Goal: Complete application form

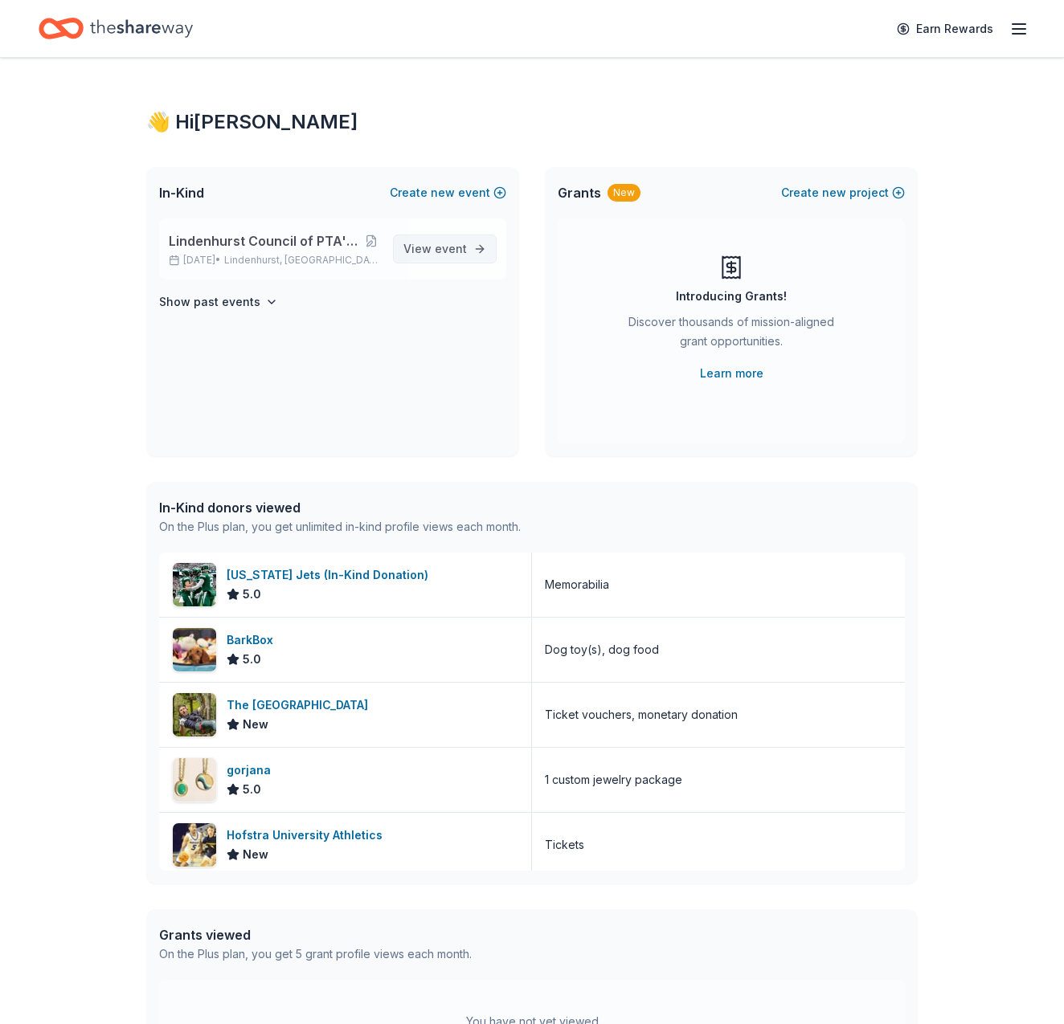
click at [449, 249] on span "event" at bounding box center [451, 249] width 32 height 14
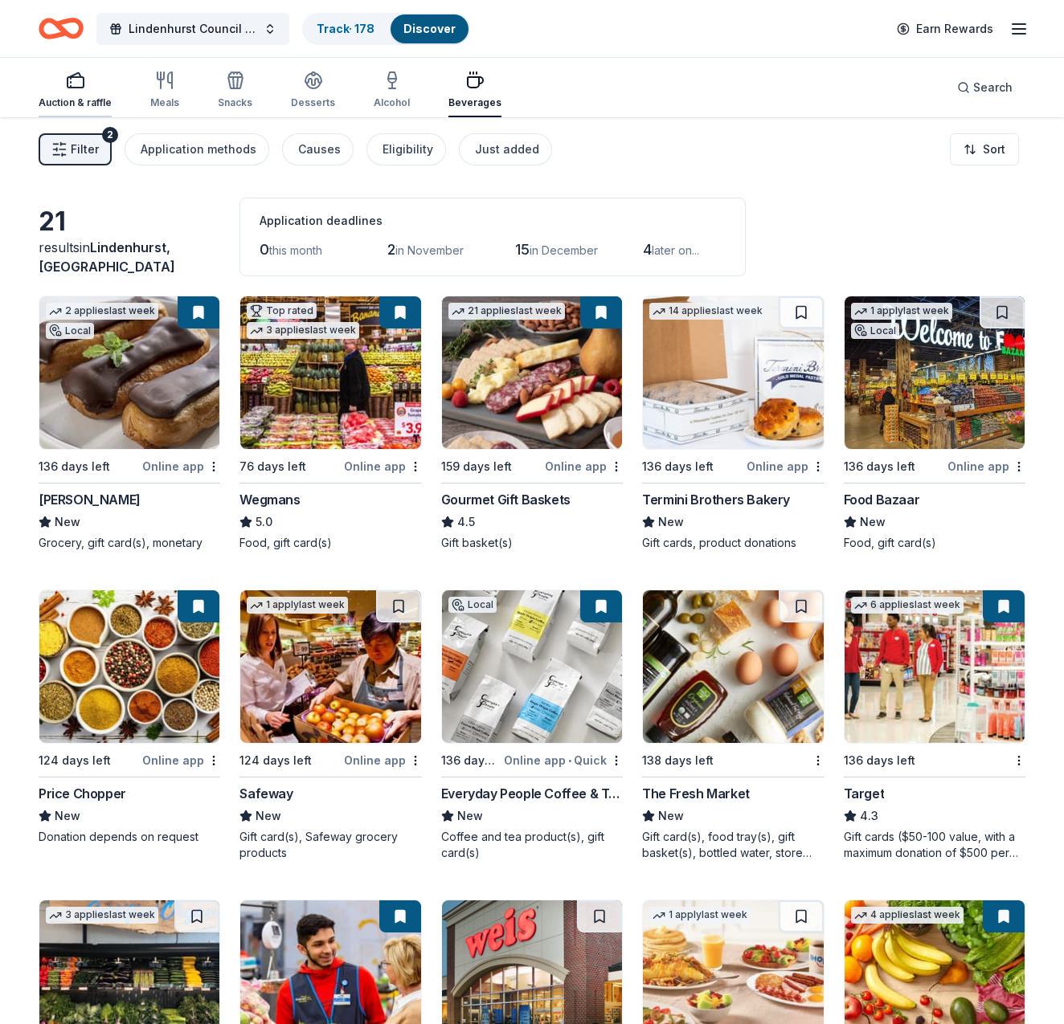
click at [72, 81] on icon "button" at bounding box center [75, 80] width 19 height 19
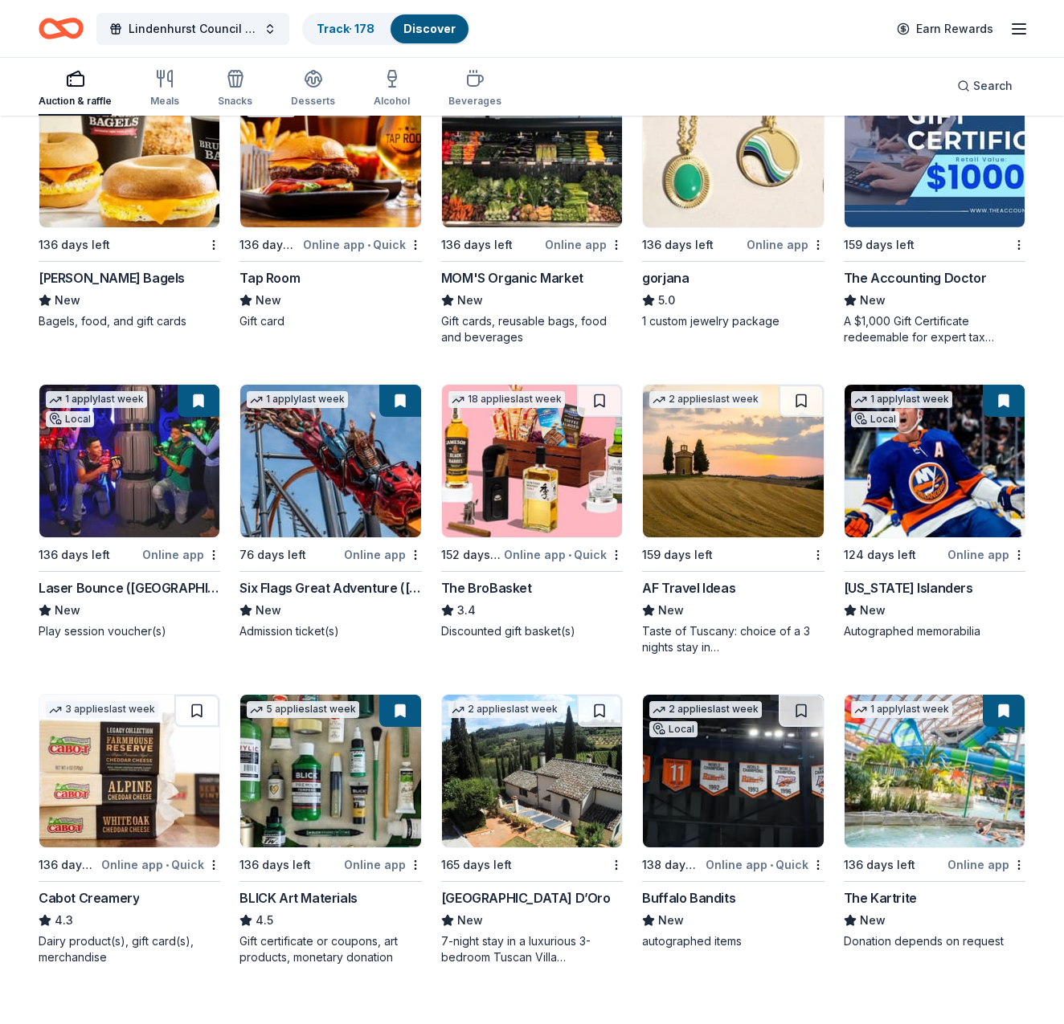
scroll to position [2380, 0]
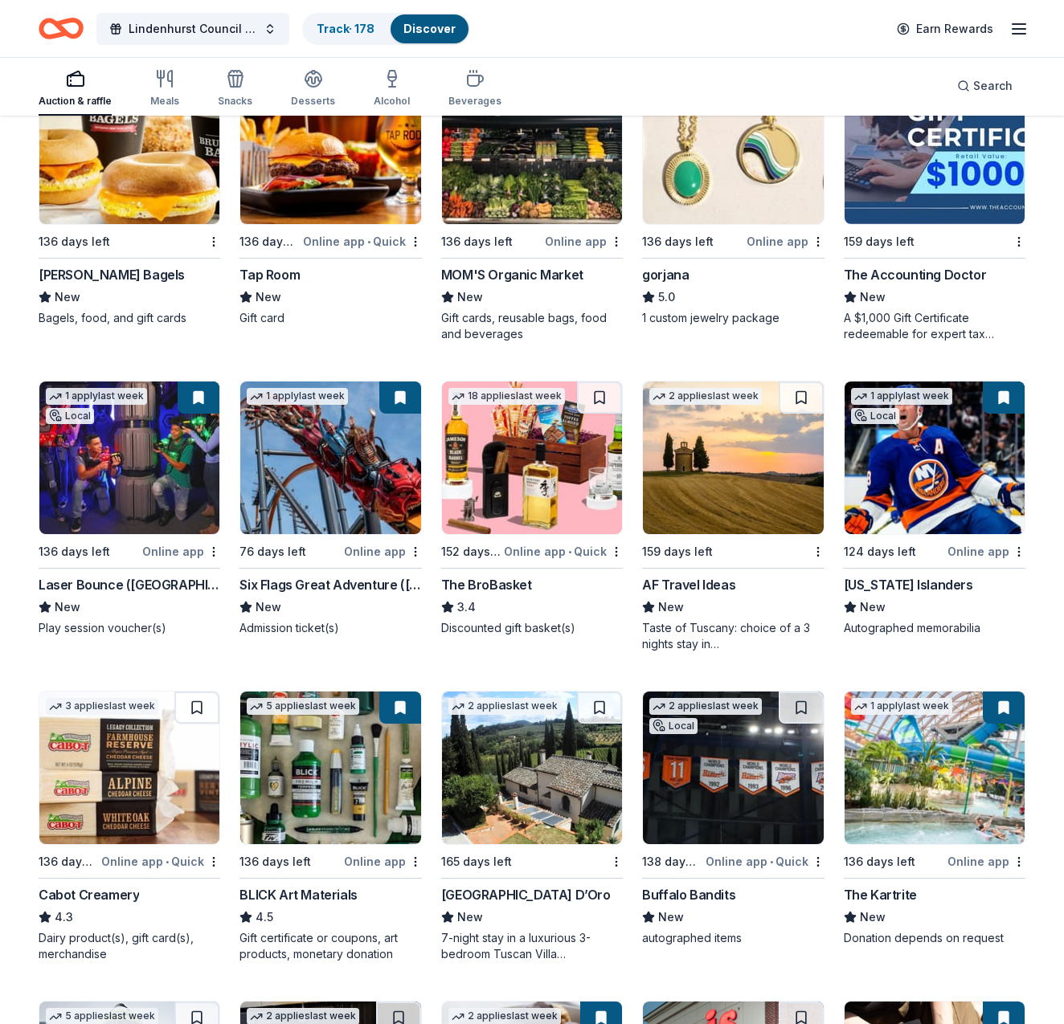
click at [960, 175] on img at bounding box center [934, 148] width 180 height 153
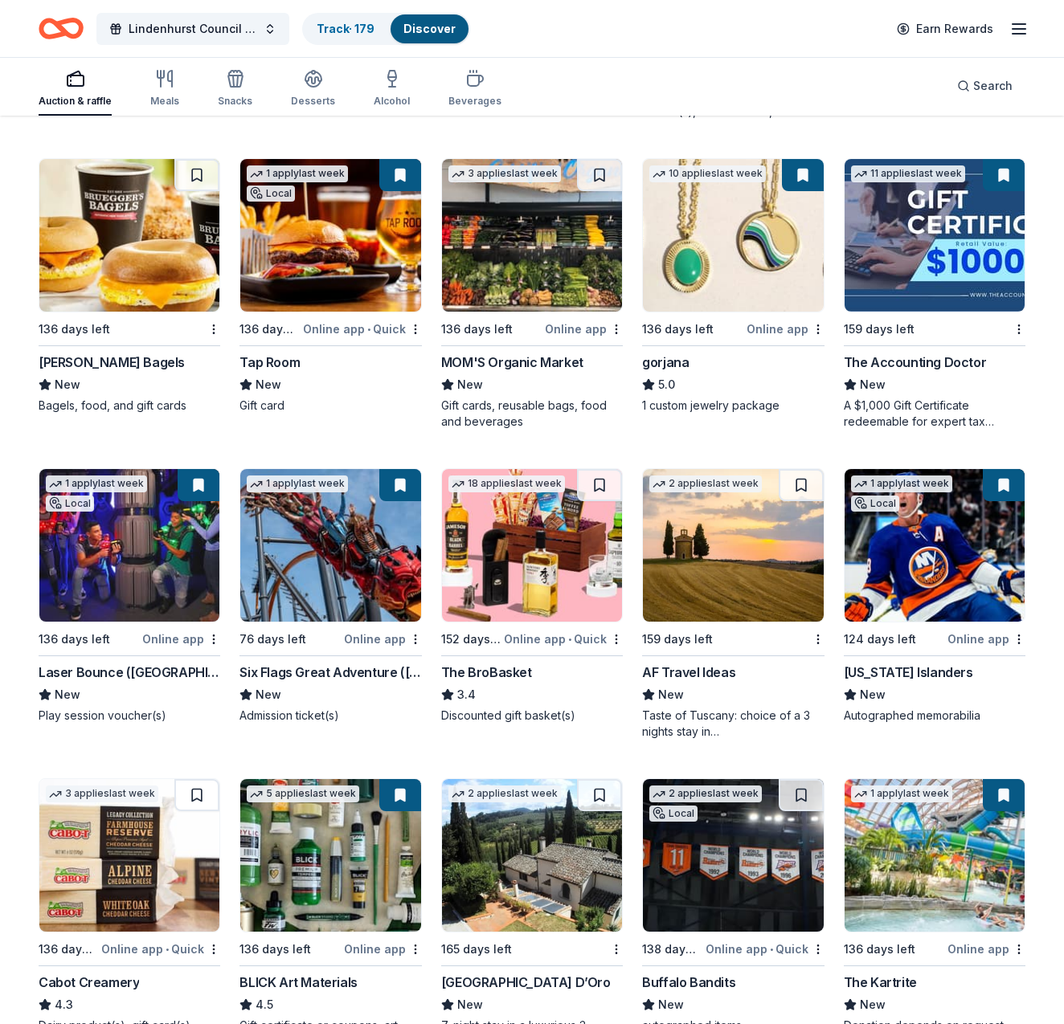
scroll to position [2284, 0]
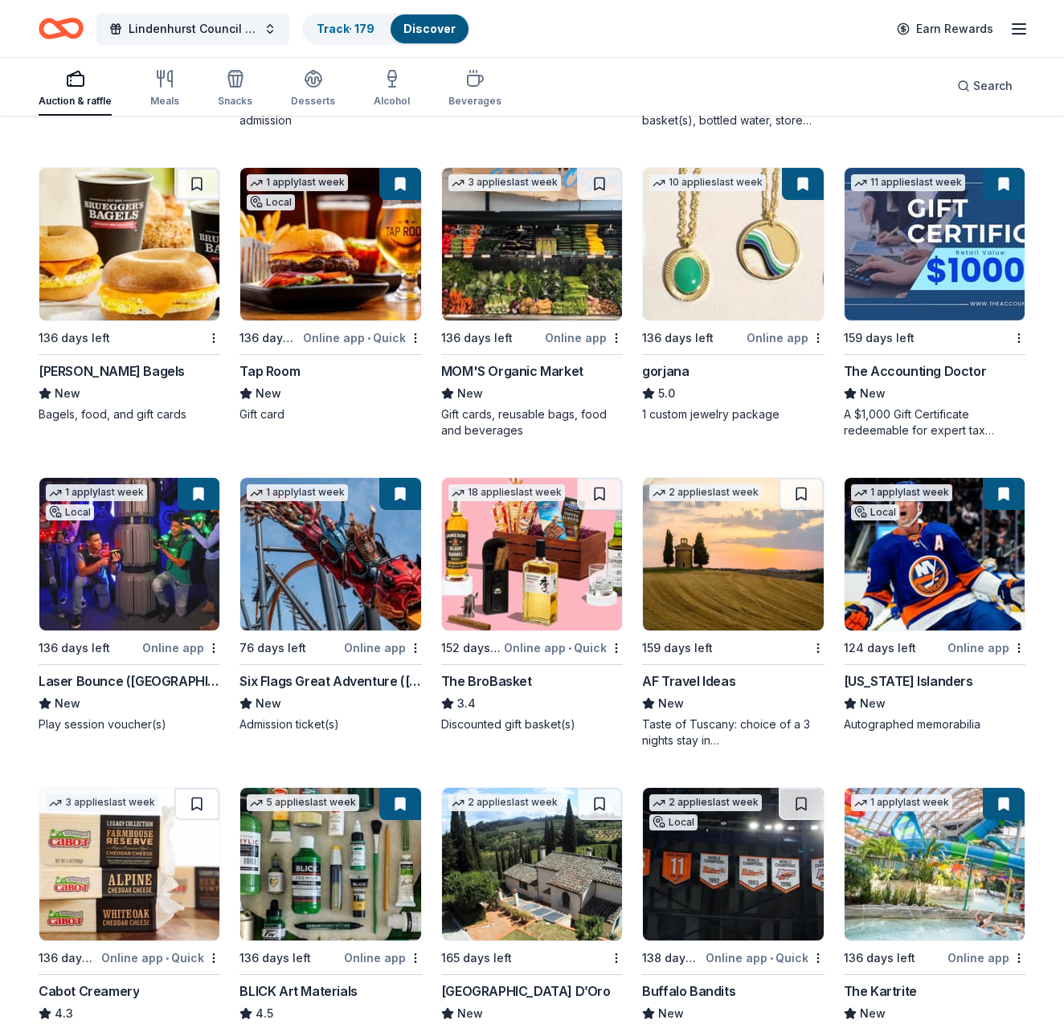
click at [1004, 186] on button at bounding box center [1004, 184] width 42 height 32
click at [1003, 177] on button at bounding box center [1004, 184] width 42 height 32
click at [1001, 186] on button at bounding box center [1004, 184] width 42 height 32
click at [1000, 187] on button at bounding box center [1004, 184] width 42 height 32
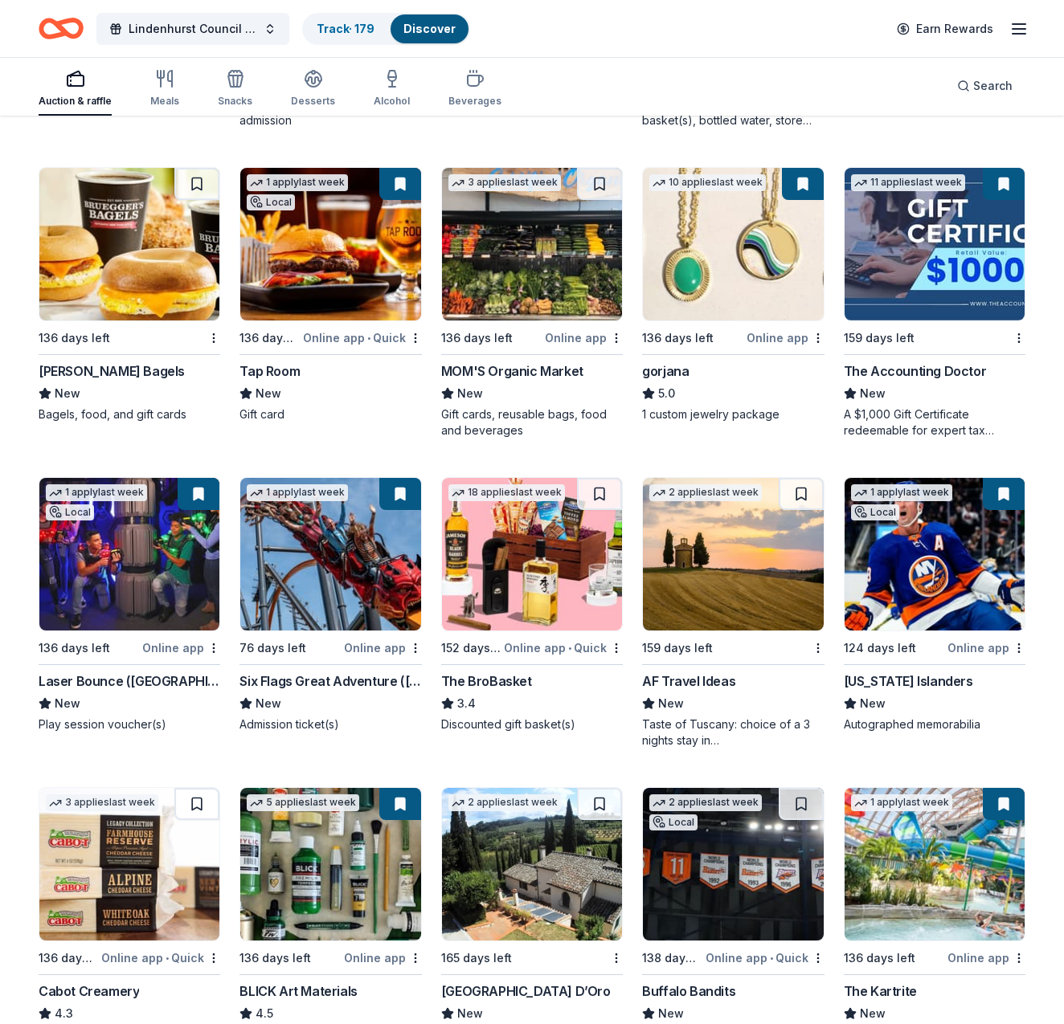
click at [1000, 187] on button at bounding box center [1004, 184] width 42 height 32
click at [912, 260] on img at bounding box center [934, 244] width 180 height 153
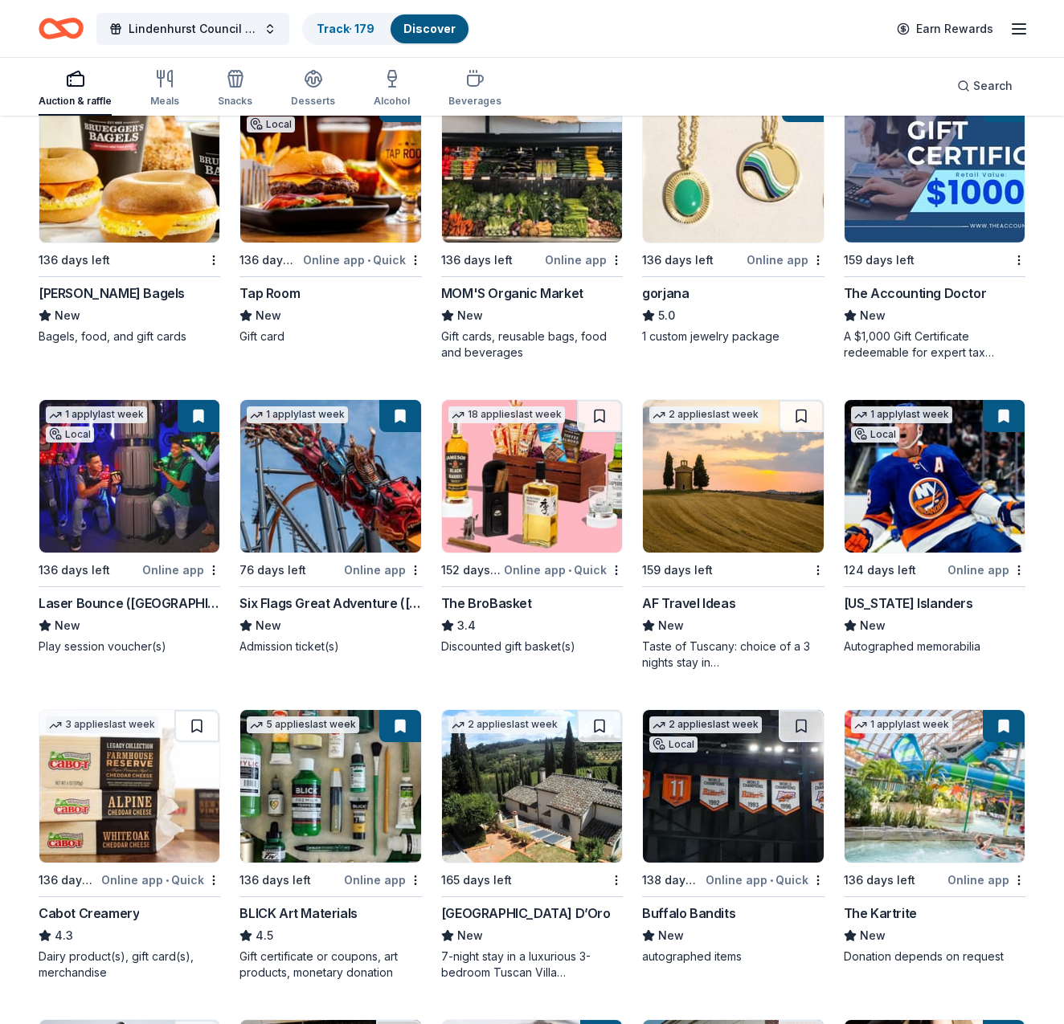
scroll to position [2386, 0]
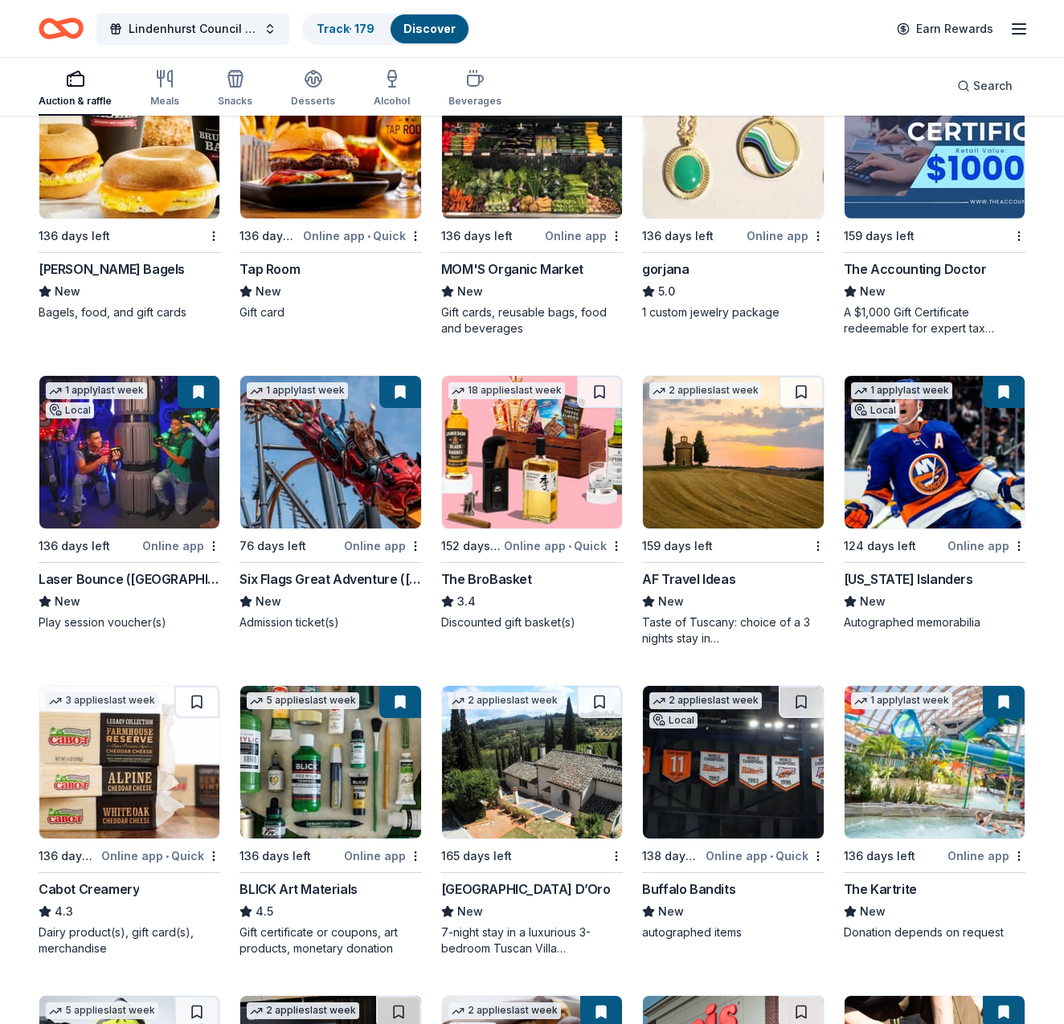
click at [542, 458] on img at bounding box center [532, 452] width 180 height 153
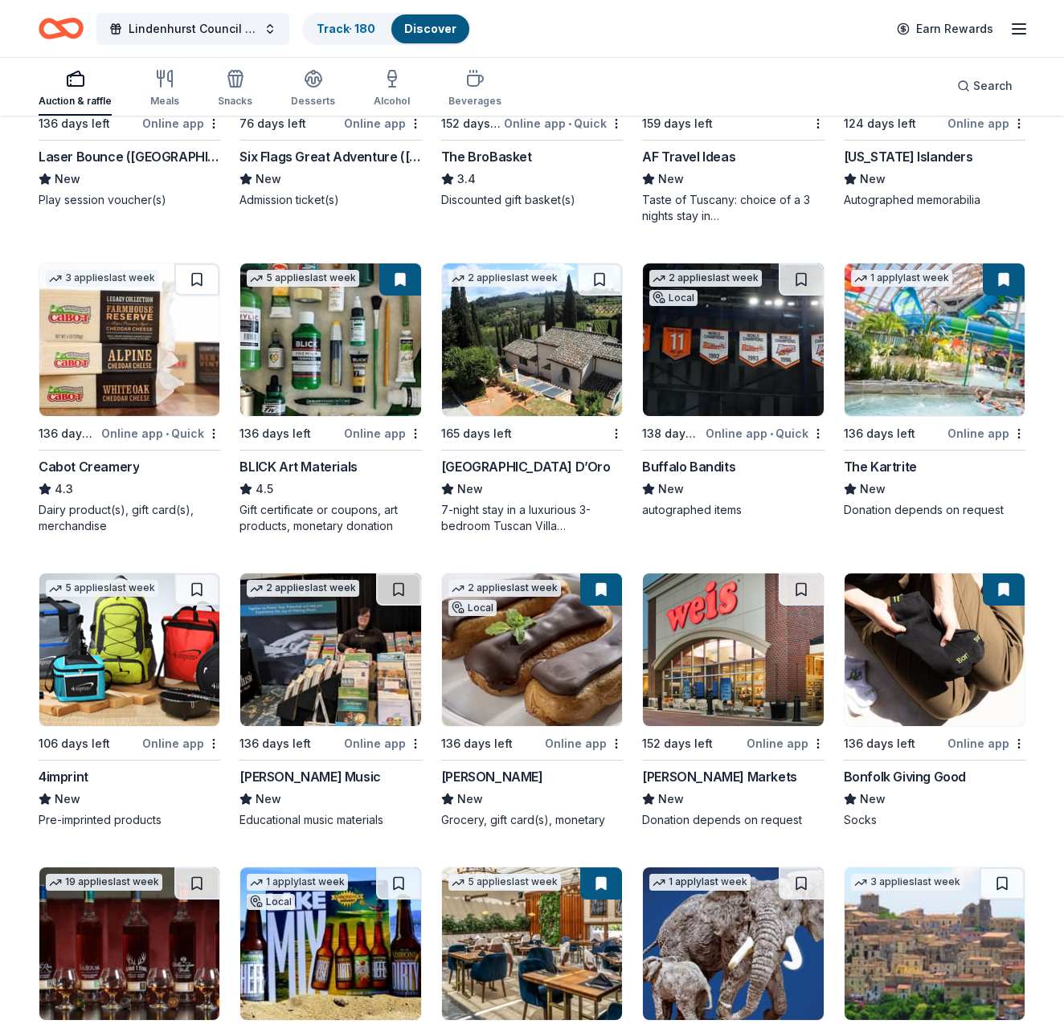
scroll to position [2810, 0]
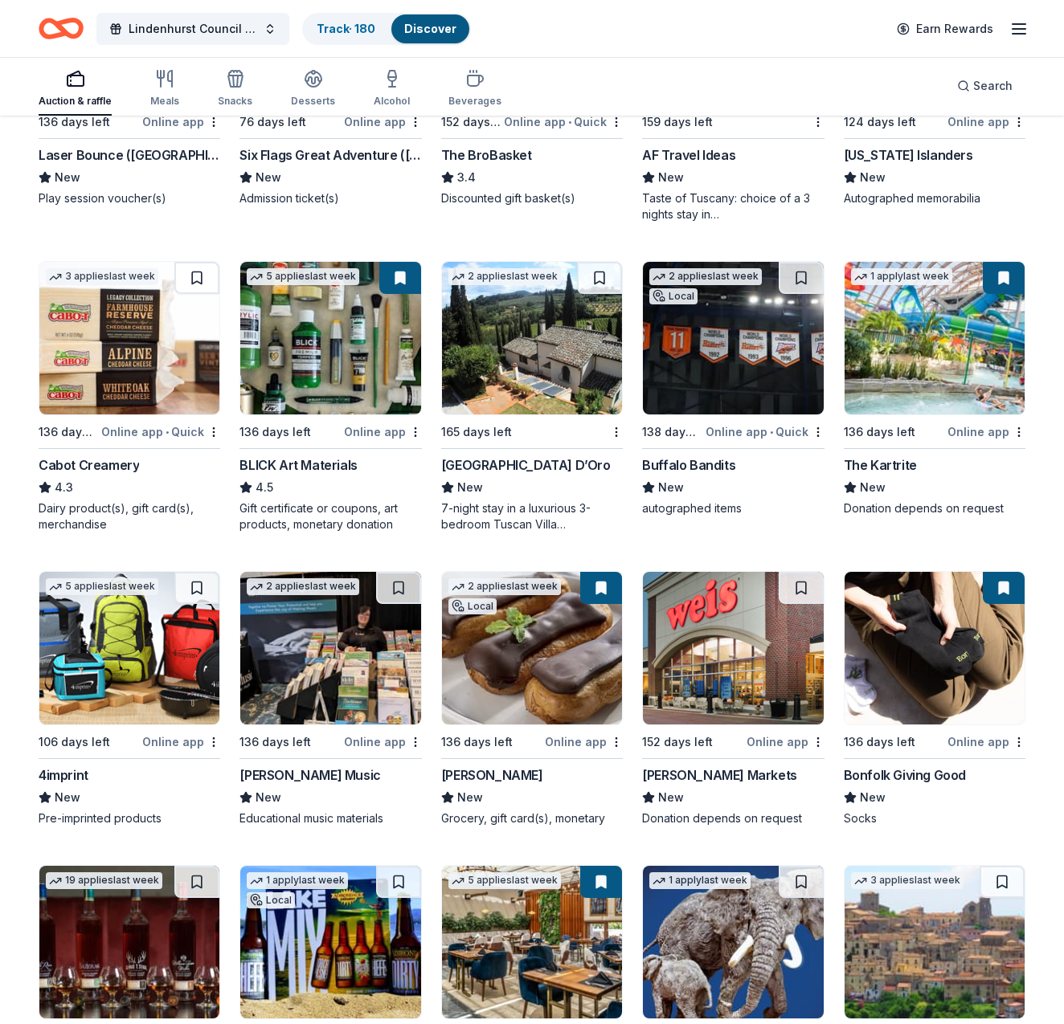
click at [726, 354] on img at bounding box center [733, 338] width 180 height 153
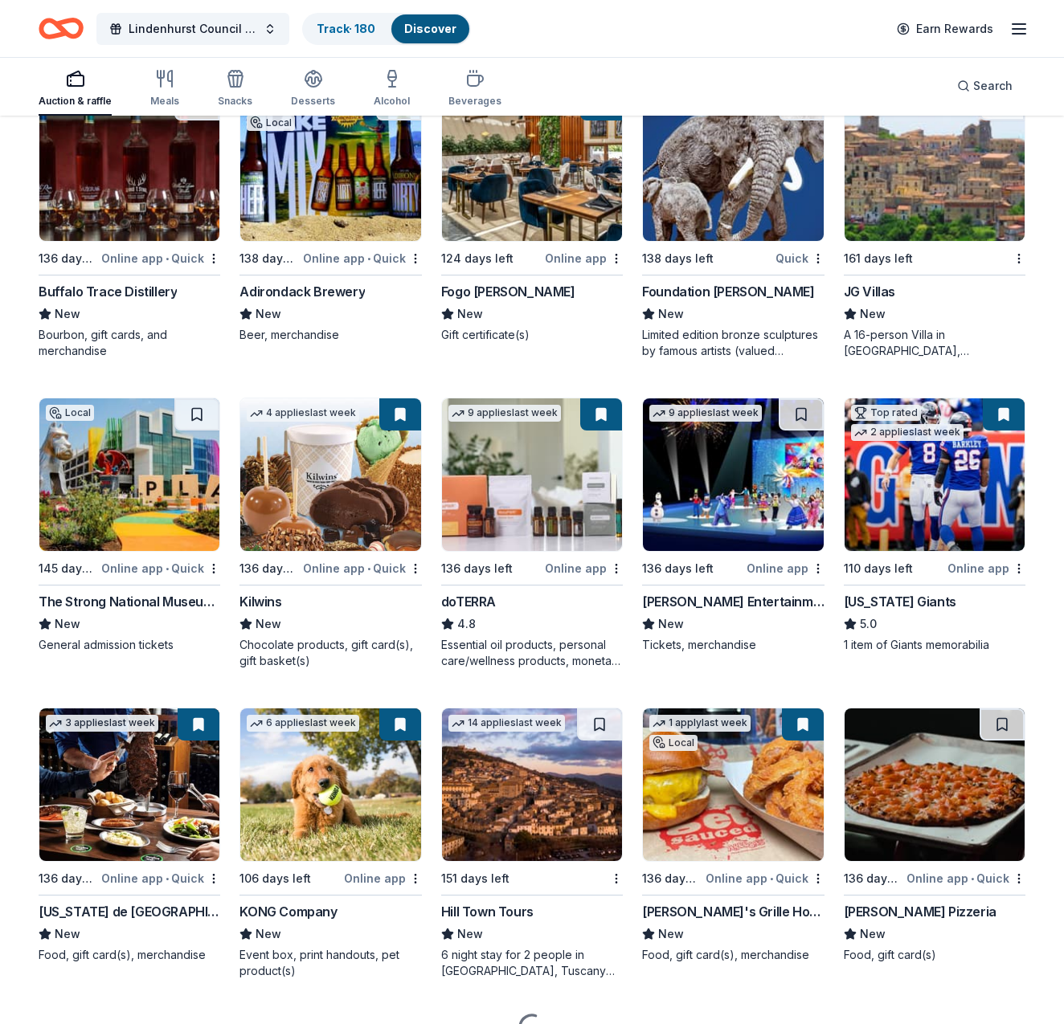
scroll to position [3588, 0]
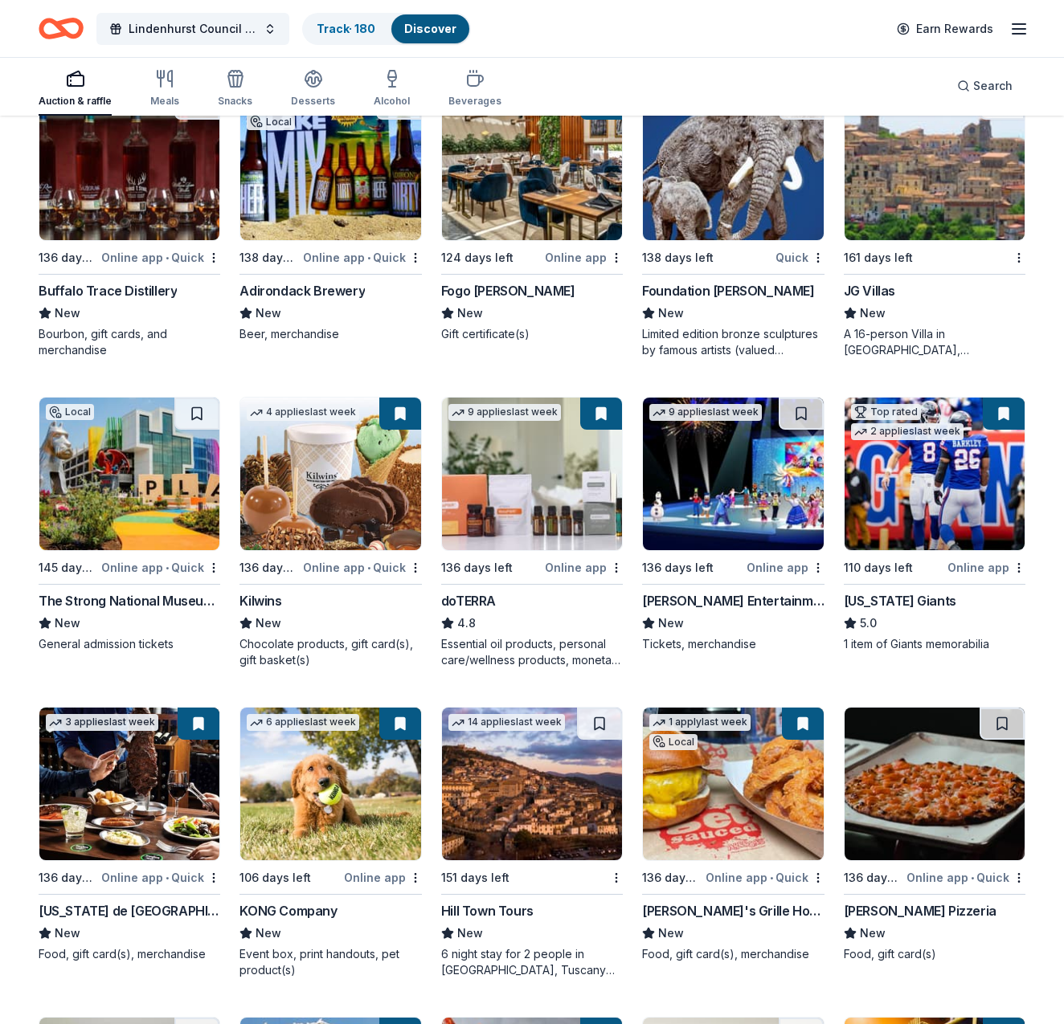
click at [947, 474] on img at bounding box center [934, 474] width 180 height 153
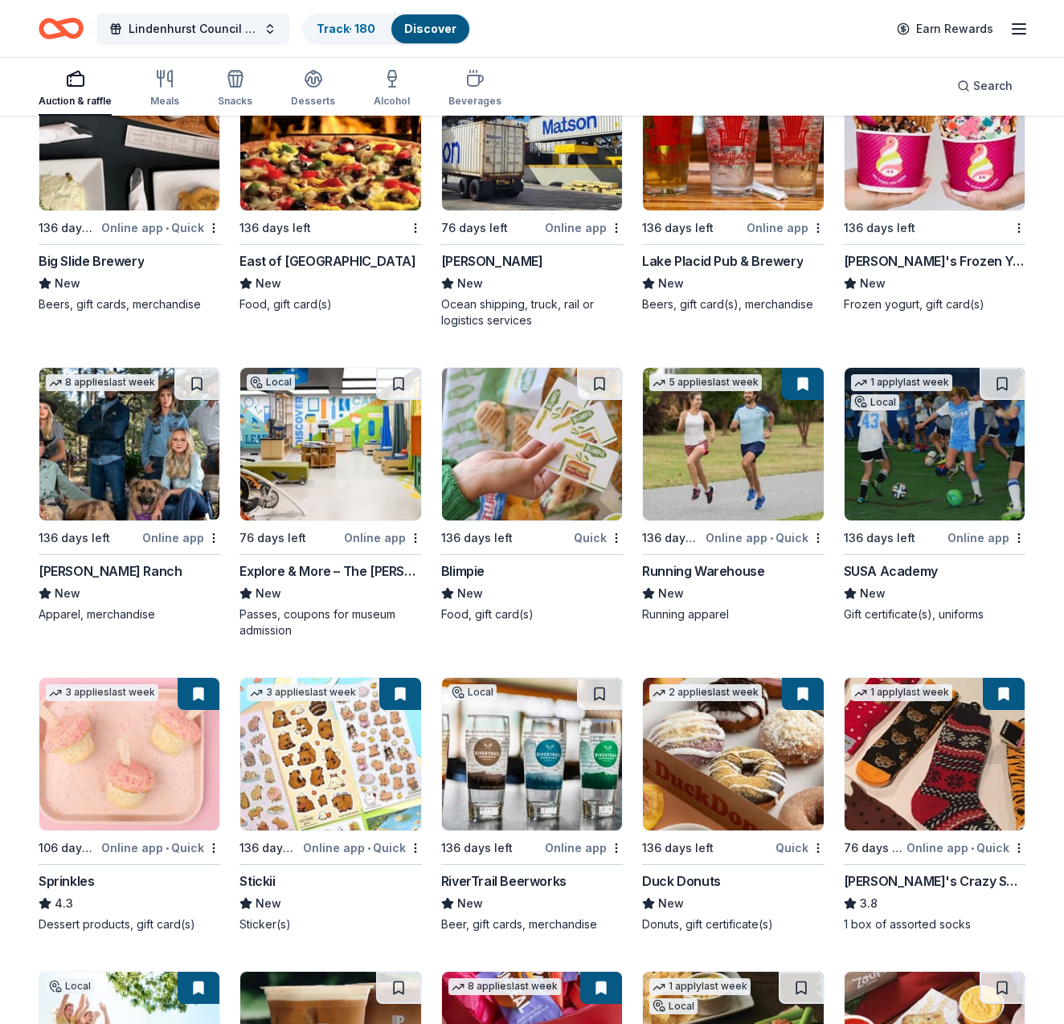
scroll to position [5154, 0]
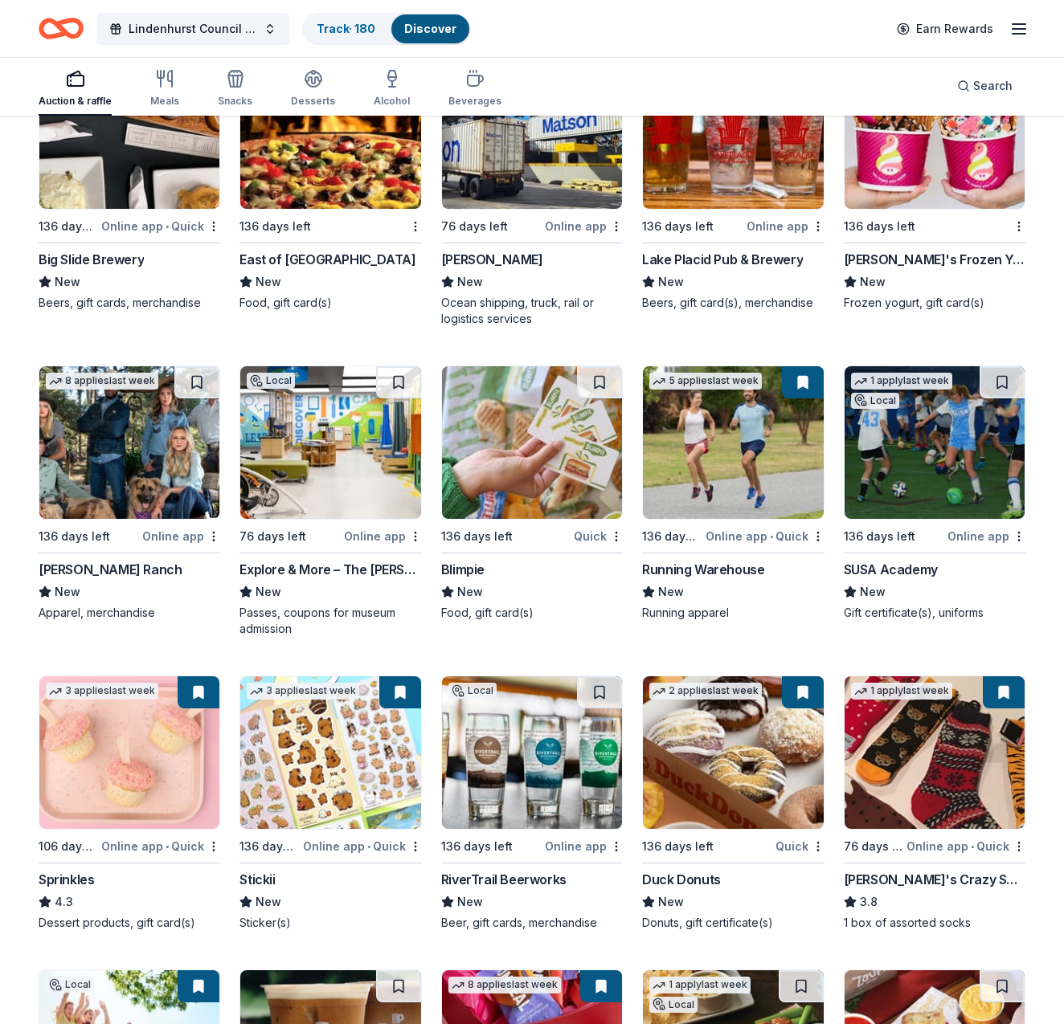
click at [941, 460] on img at bounding box center [934, 442] width 180 height 153
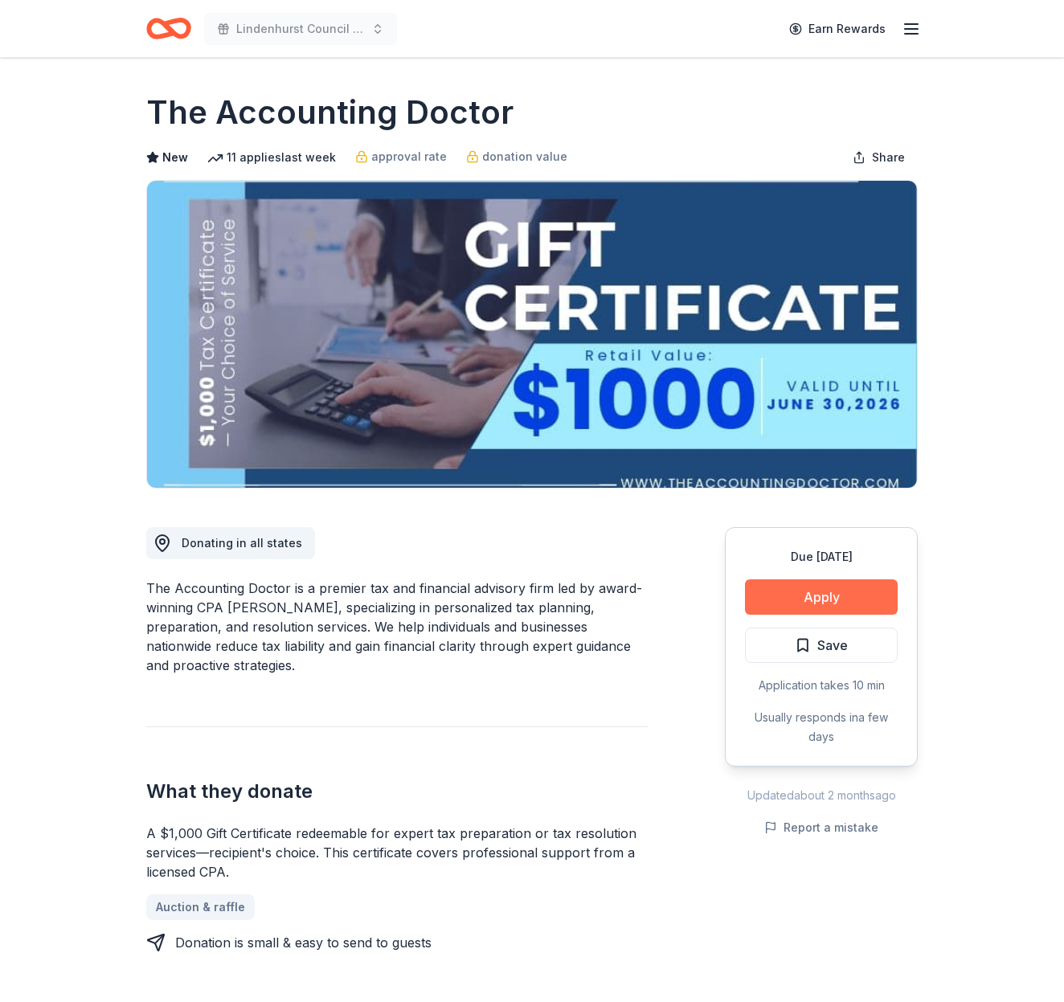
click at [824, 599] on button "Apply" at bounding box center [821, 596] width 153 height 35
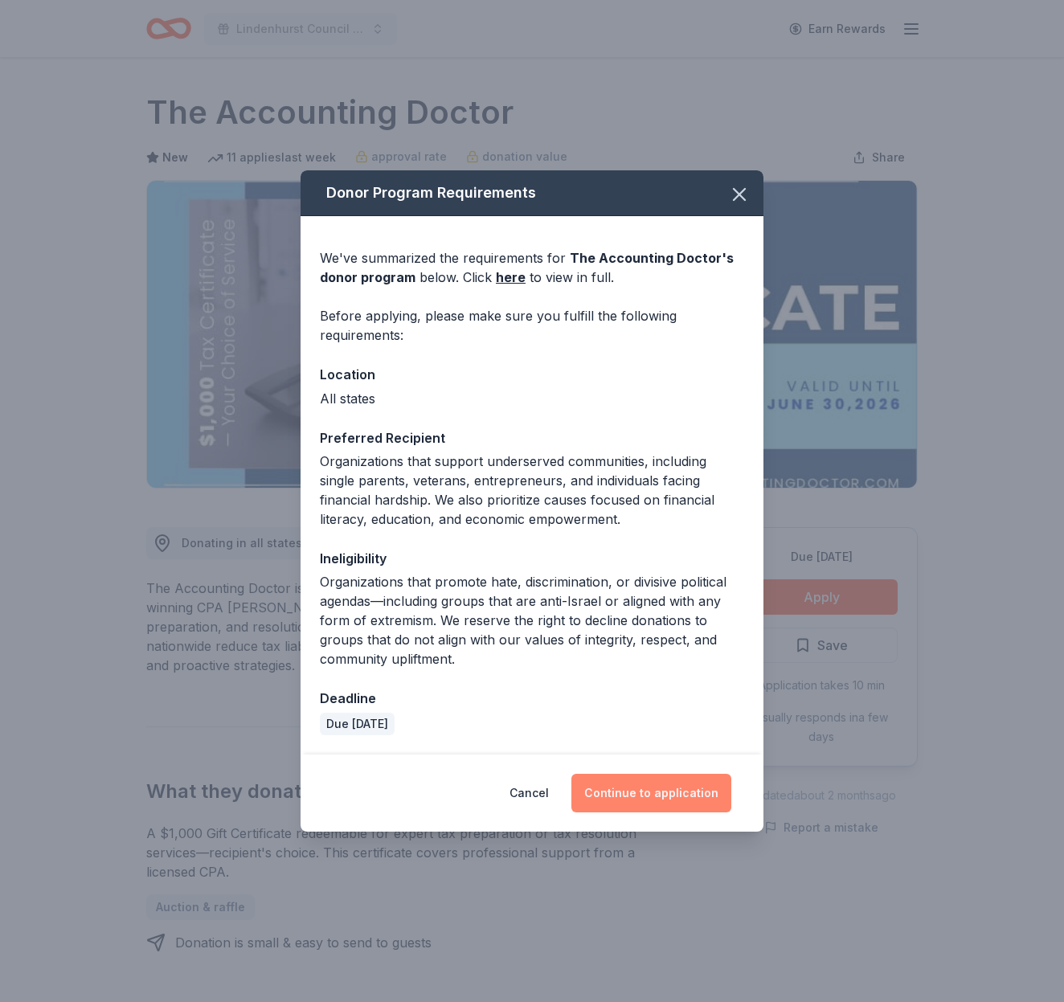
click at [692, 793] on button "Continue to application" at bounding box center [651, 793] width 160 height 39
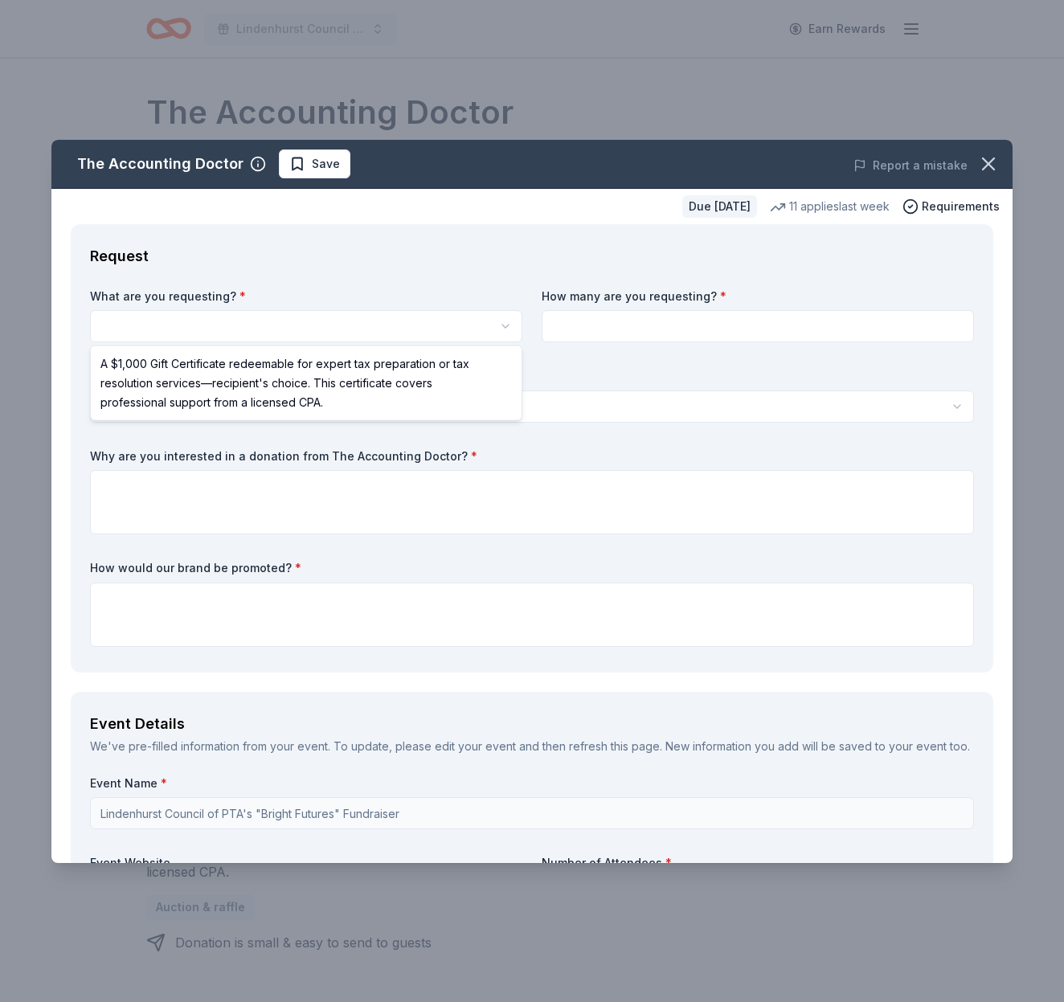
click at [386, 324] on html "Lindenhurst Council of PTA's "Bright Futures" Fundraiser Earn Rewards Due in 15…" at bounding box center [532, 501] width 1064 height 1002
select select "A $1,000 Gift Certificate redeemable for expert tax preparation or tax resoluti…"
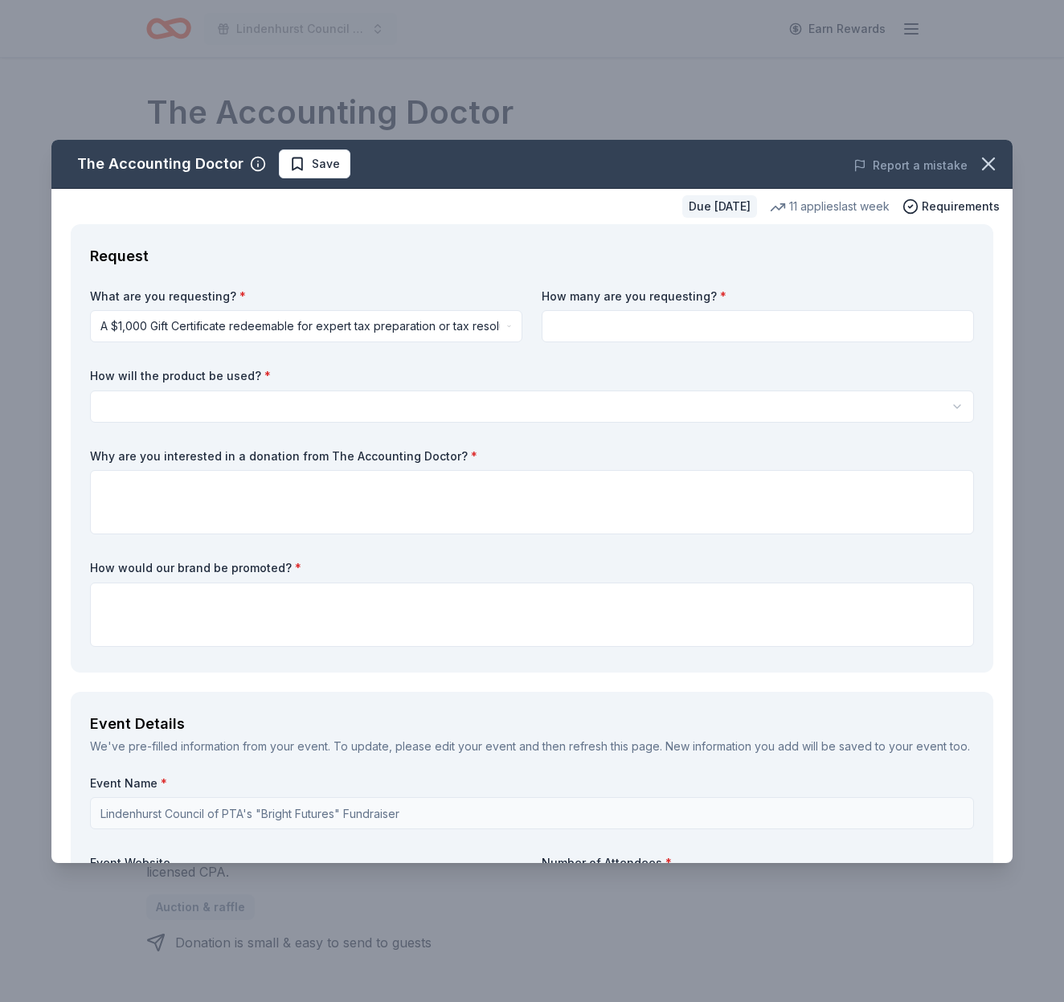
click at [636, 326] on input at bounding box center [758, 326] width 432 height 32
type input "1"
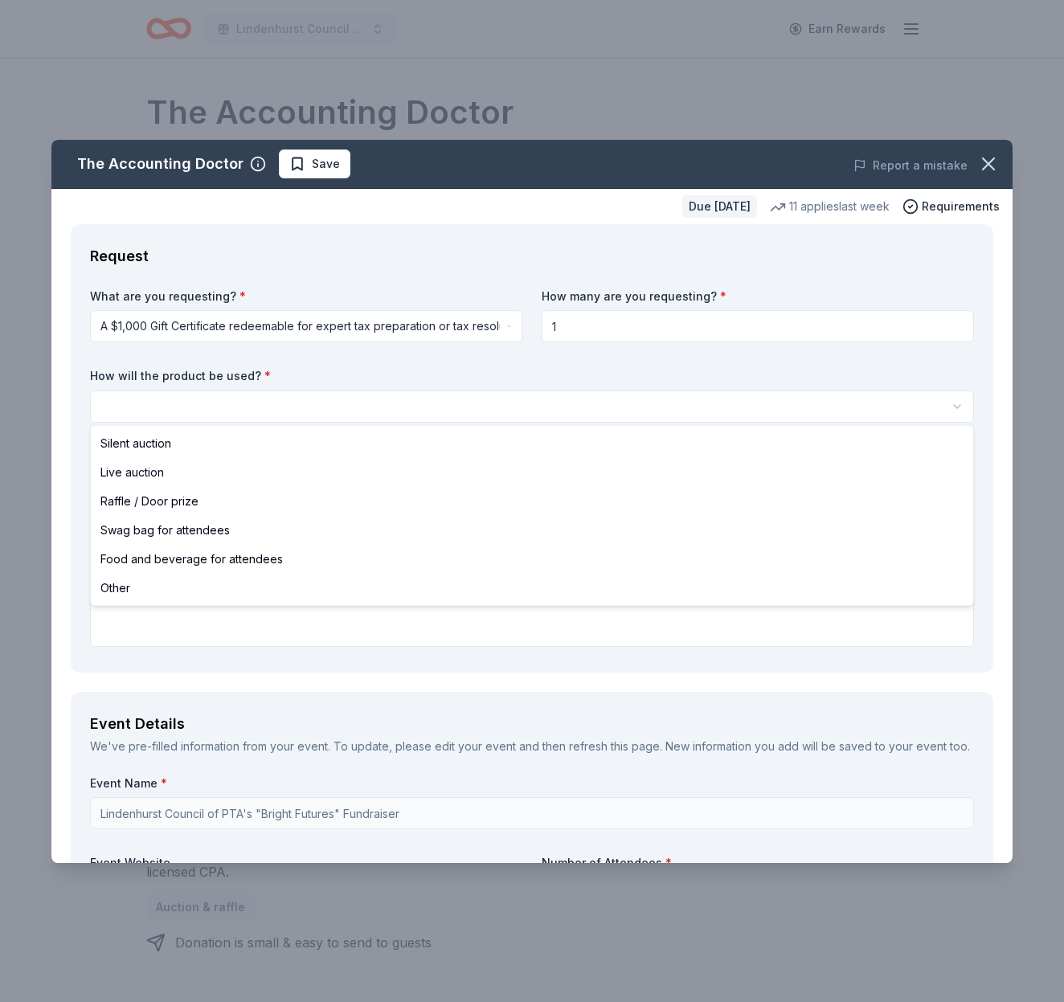
click at [411, 410] on html "Lindenhurst Council of PTA's "Bright Futures" Fundraiser Earn Rewards Due in 15…" at bounding box center [532, 501] width 1064 height 1002
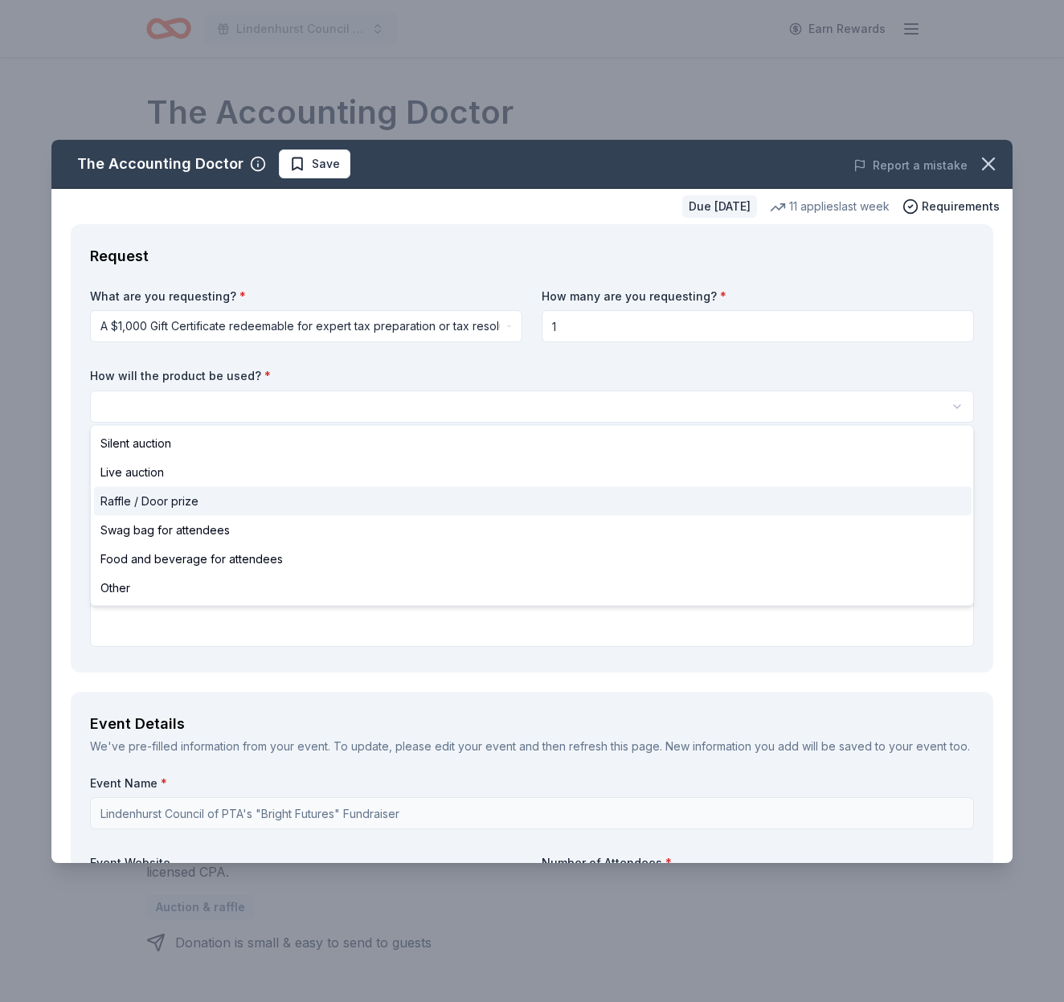
select select "raffleDoorPrize"
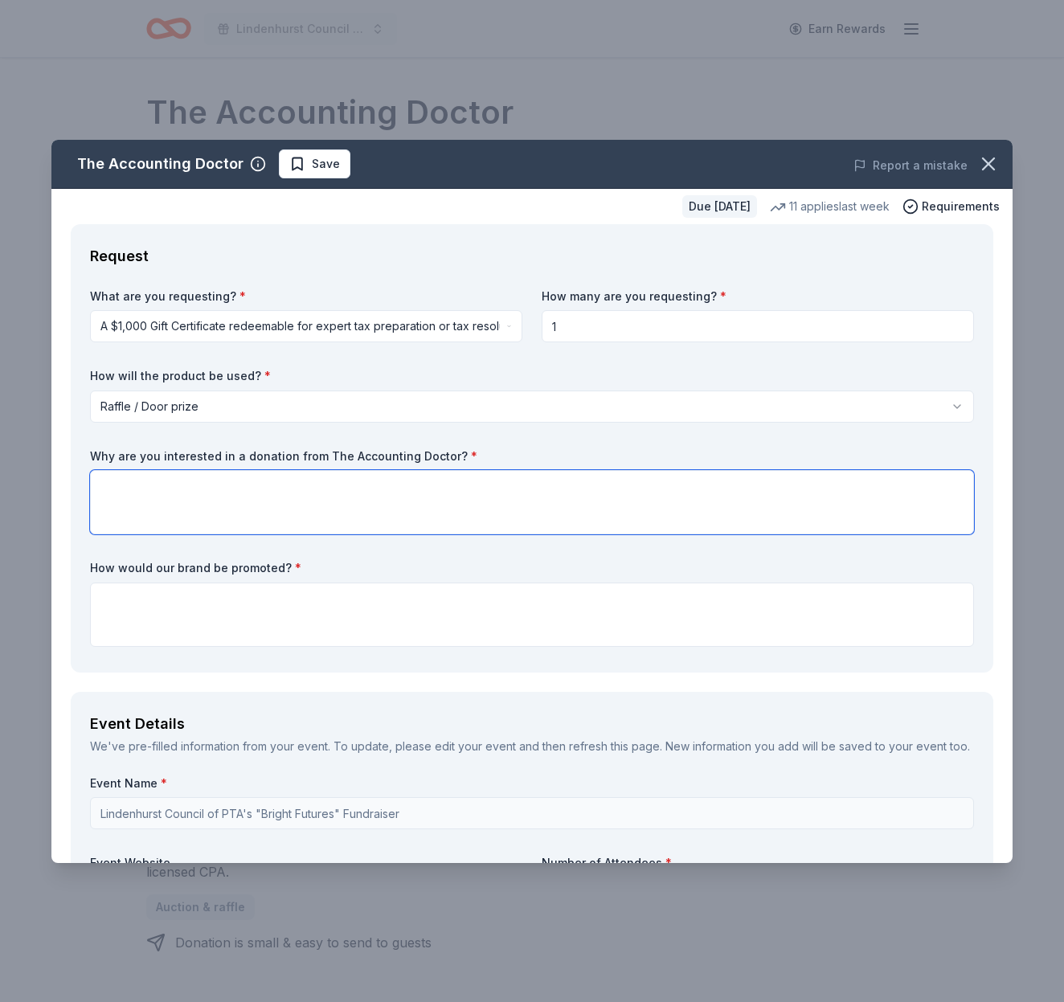
click at [245, 482] on textarea at bounding box center [532, 502] width 884 height 64
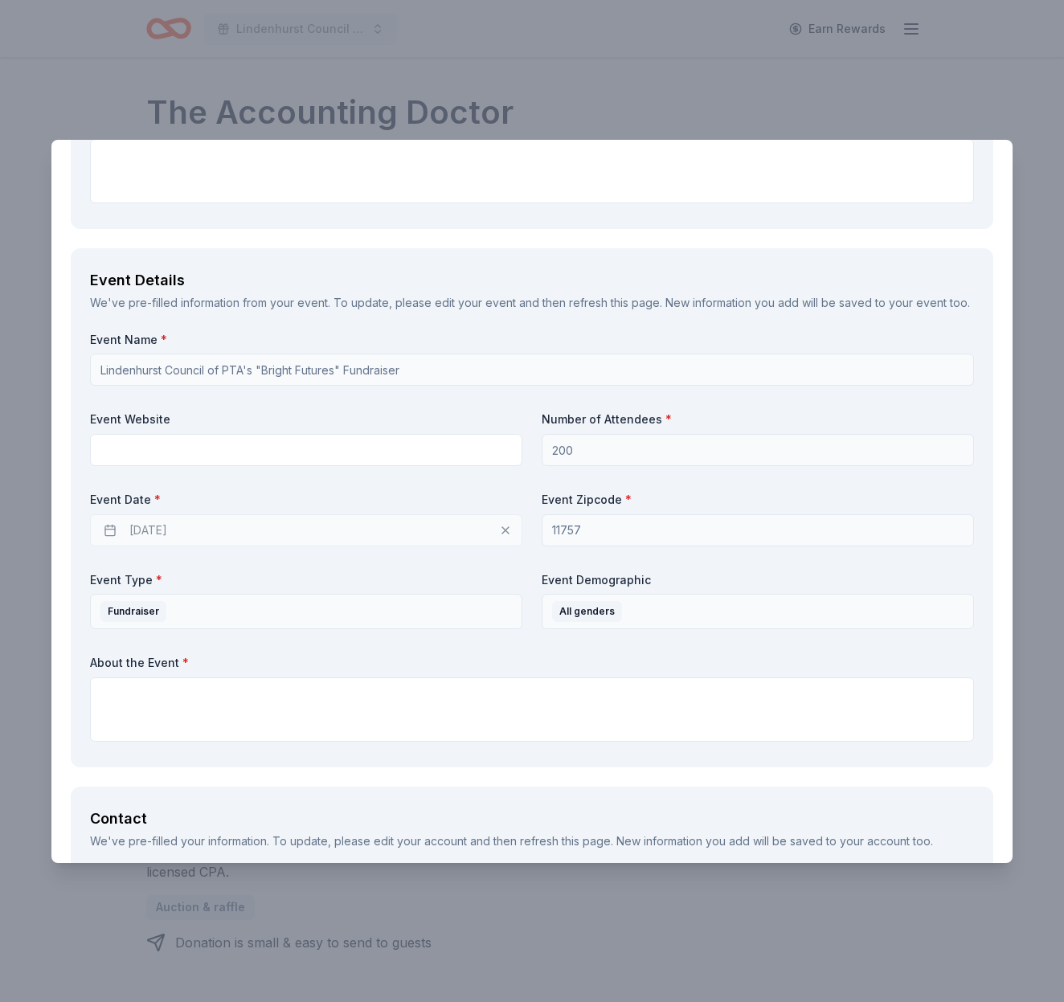
scroll to position [448, 0]
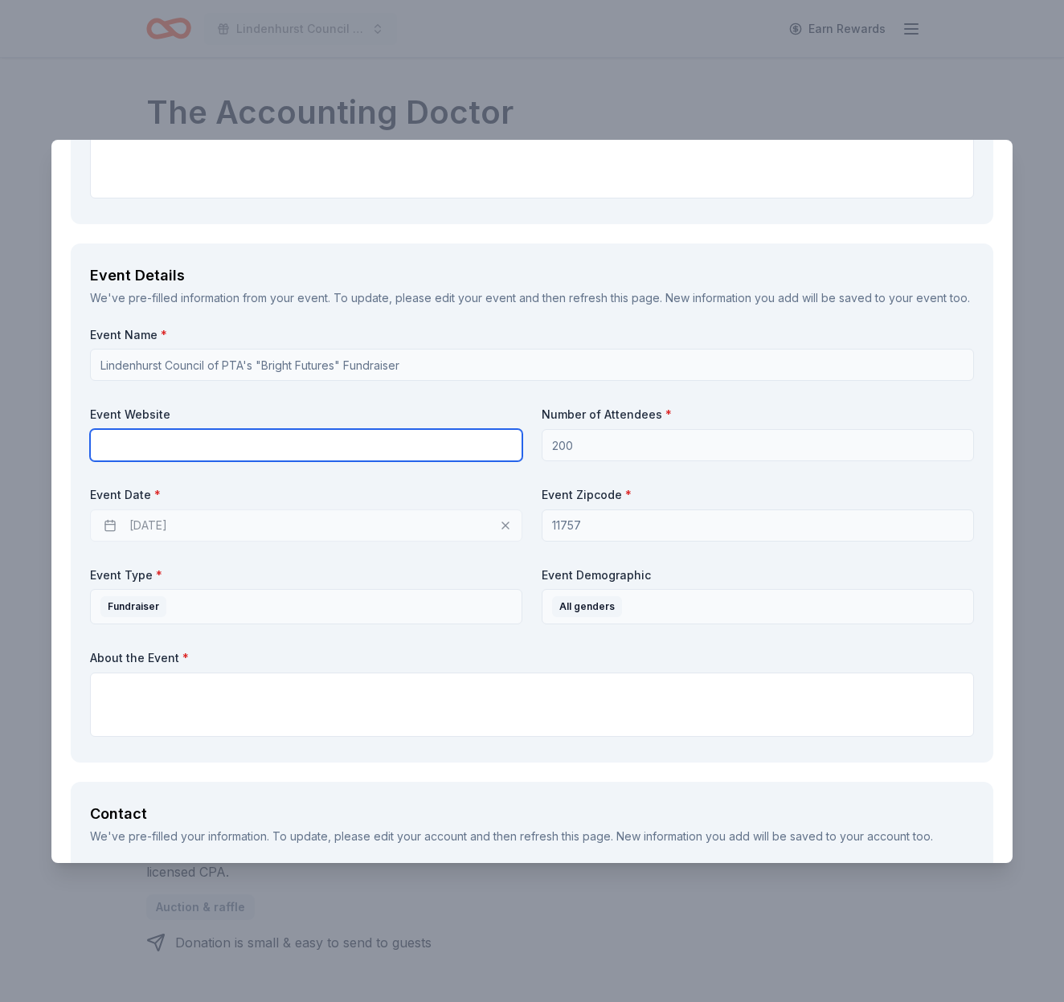
click at [137, 440] on input "text" at bounding box center [306, 445] width 432 height 32
type input "w"
type input "http://www.Lindenhurstcouncilpta.com"
click at [402, 521] on div "01/29/2026" at bounding box center [306, 525] width 432 height 32
click at [186, 517] on div "01/29/2026" at bounding box center [306, 525] width 432 height 32
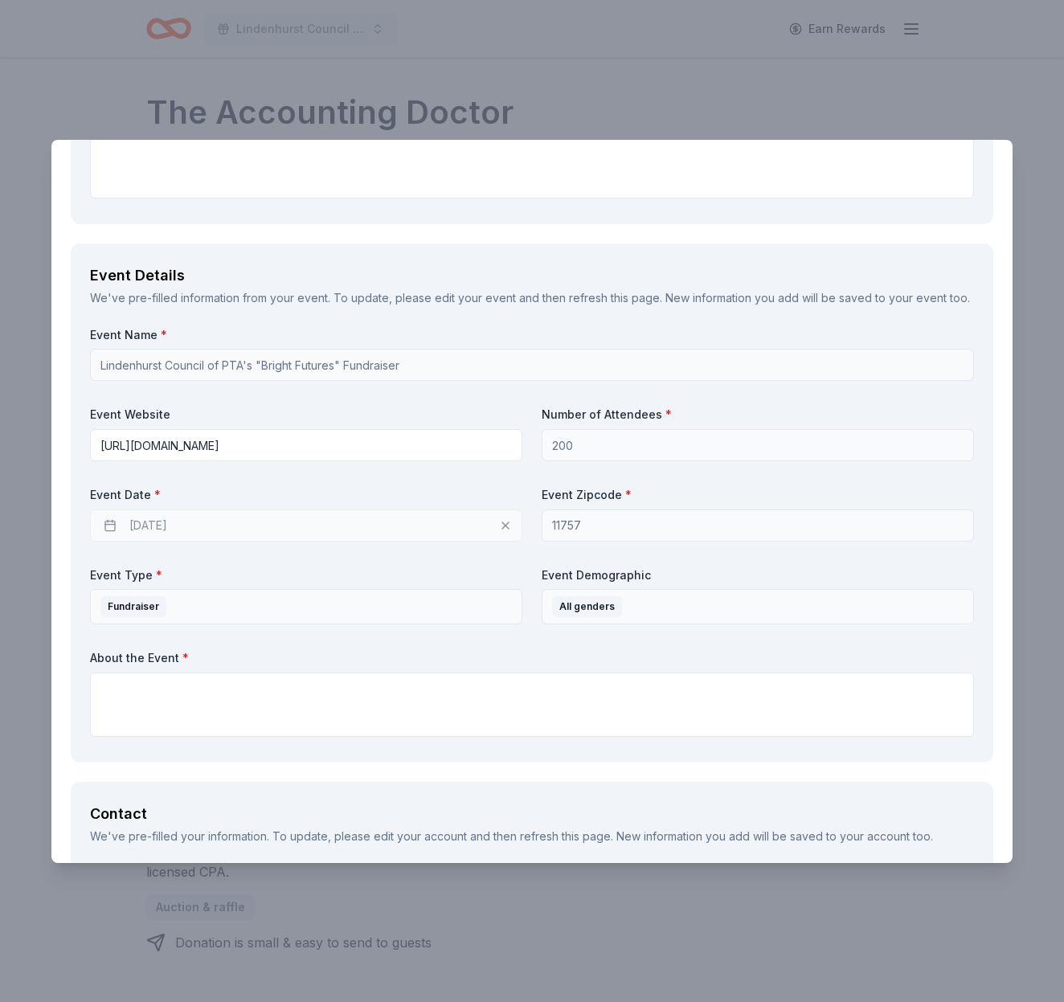
click at [186, 517] on div "01/29/2026" at bounding box center [306, 525] width 432 height 32
click at [153, 523] on div "01/29/2026" at bounding box center [306, 525] width 432 height 32
click at [301, 713] on textarea at bounding box center [532, 705] width 884 height 64
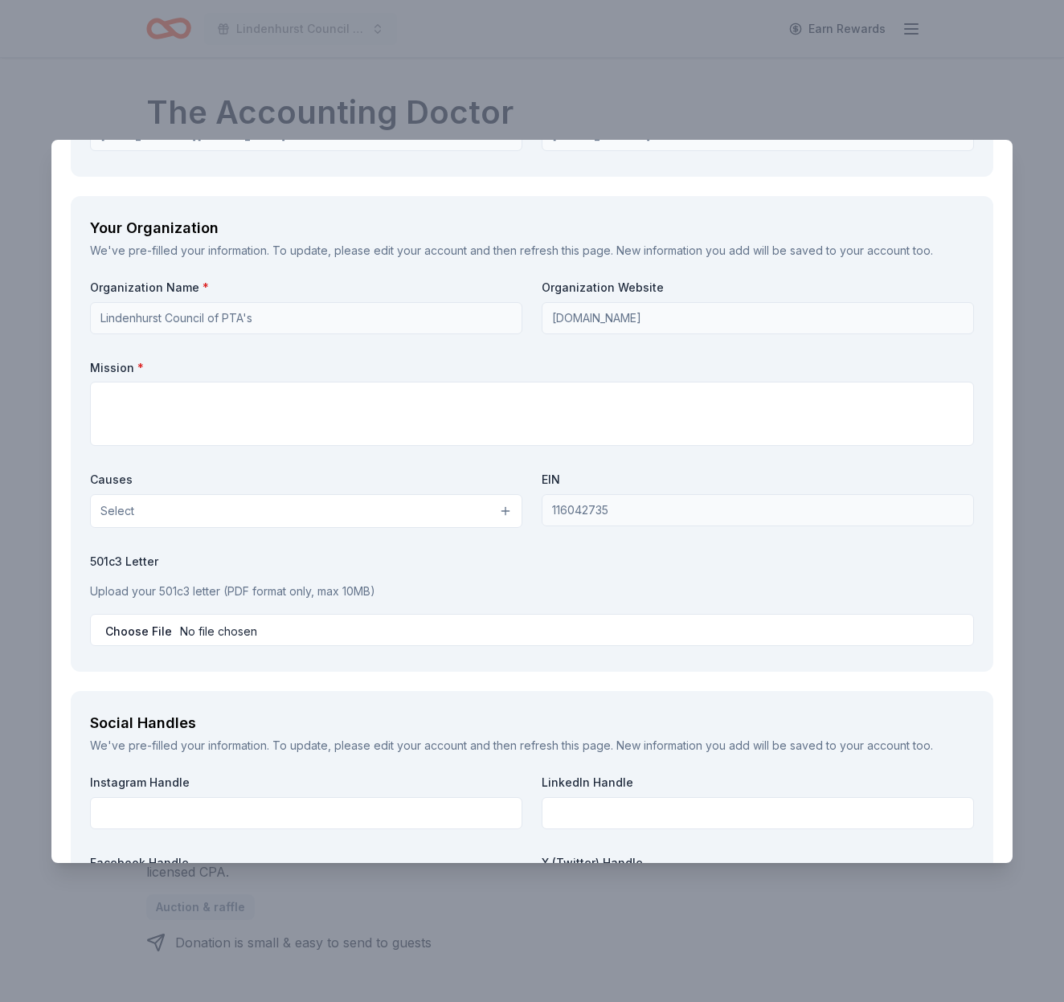
scroll to position [1298, 0]
click at [198, 495] on button "Select" at bounding box center [306, 510] width 432 height 34
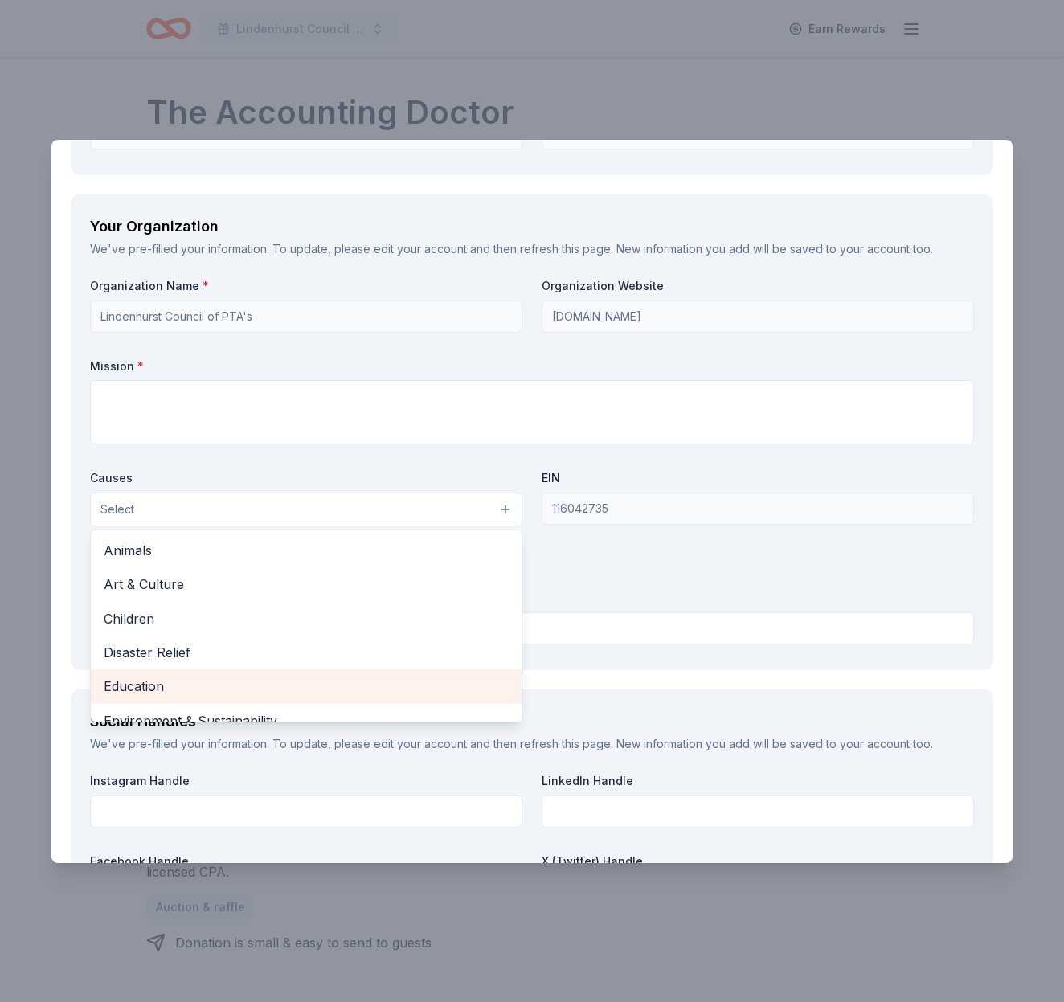
click at [175, 676] on span "Education" at bounding box center [306, 686] width 405 height 21
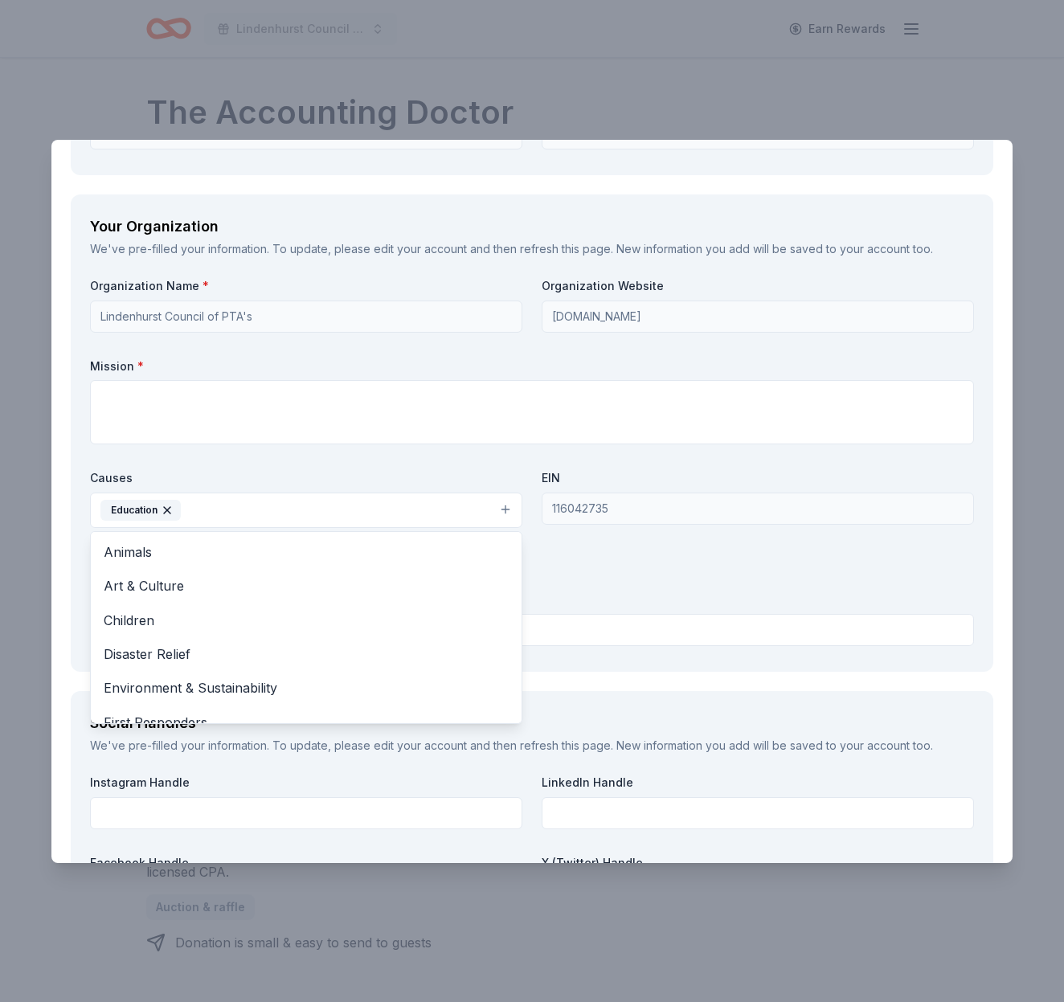
click at [653, 565] on div "Organization Name * Lindenhurst Council of PTA's Organization Website www.linde…" at bounding box center [532, 465] width 884 height 374
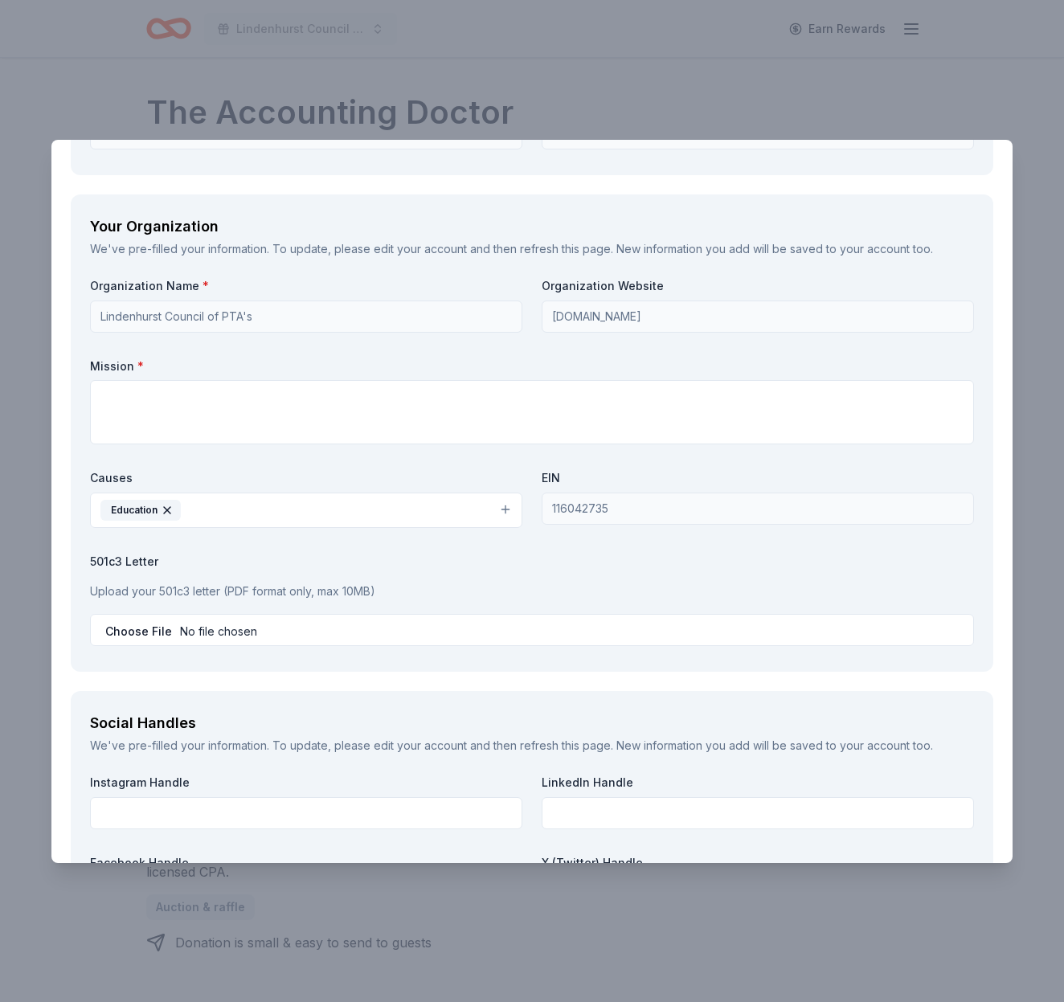
click at [126, 627] on input "file" at bounding box center [532, 630] width 884 height 32
type input "C:\fakepath\2024-25 Tax Exempt form esigned.pdf"
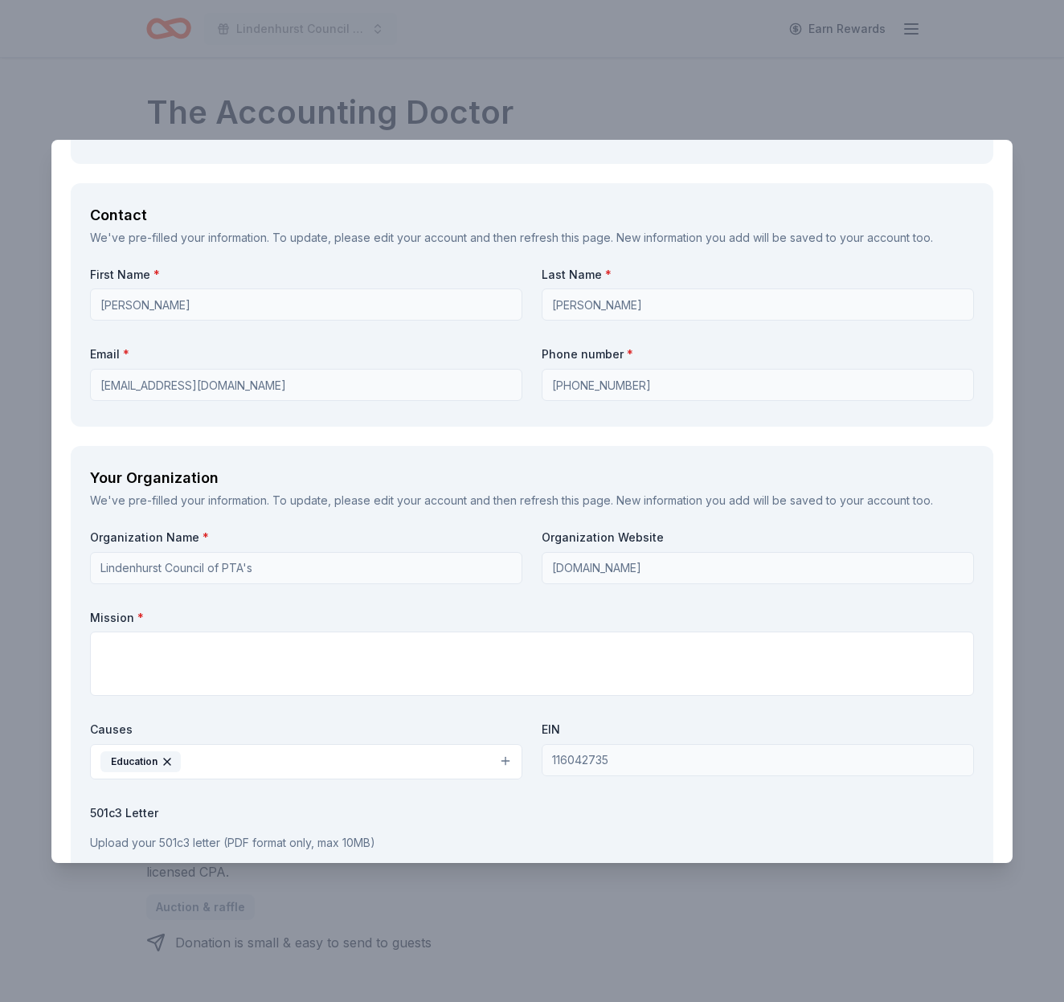
scroll to position [1031, 0]
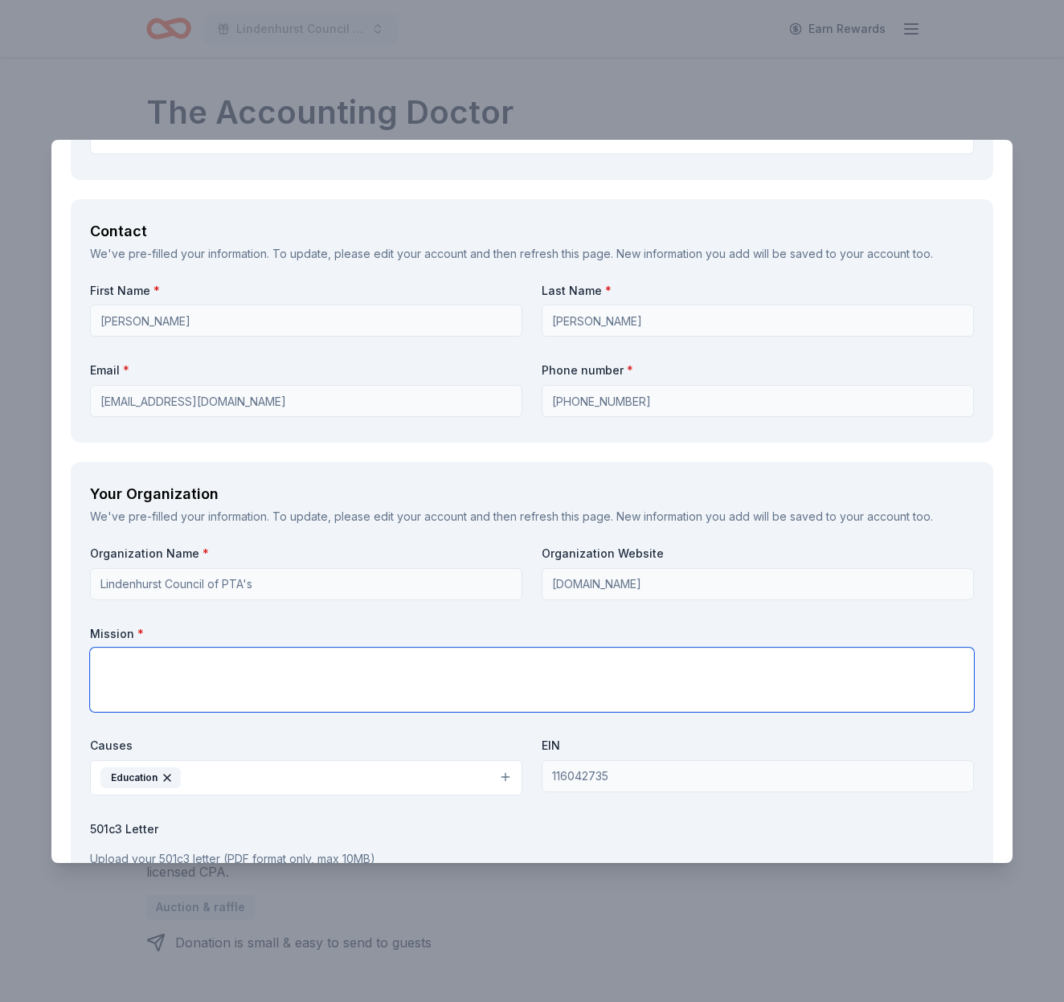
click at [189, 652] on textarea at bounding box center [532, 680] width 884 height 64
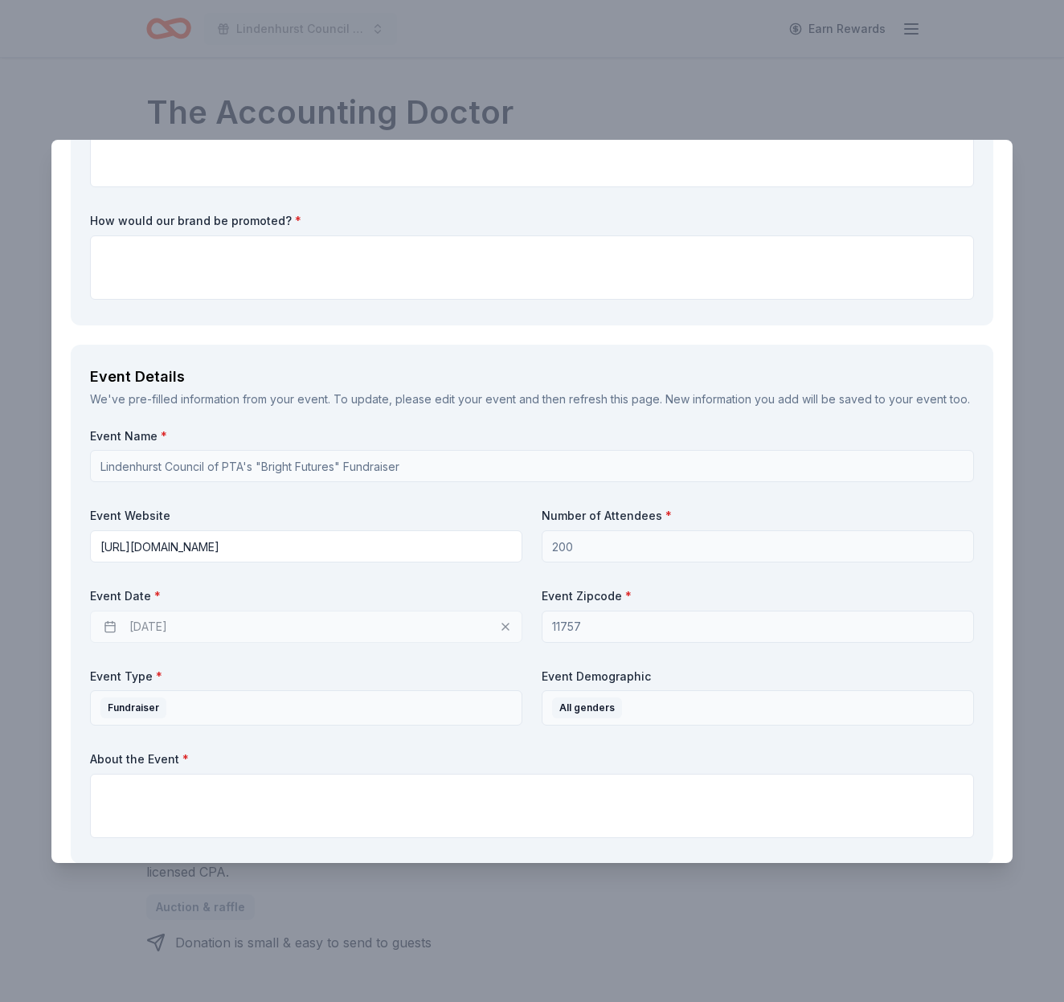
scroll to position [412, 0]
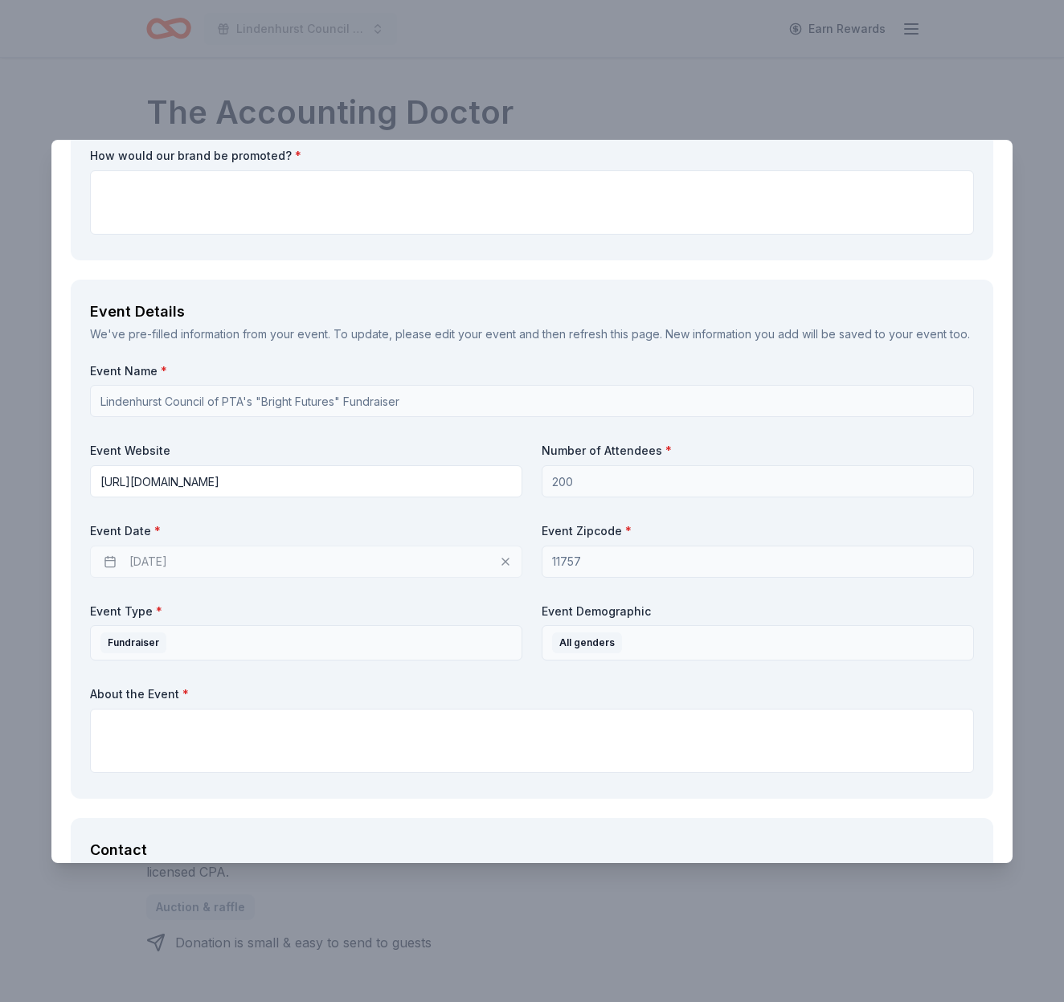
type textarea "The Lindenhurst Council of PTA's works hard to raise money to give 8 scholarshi…"
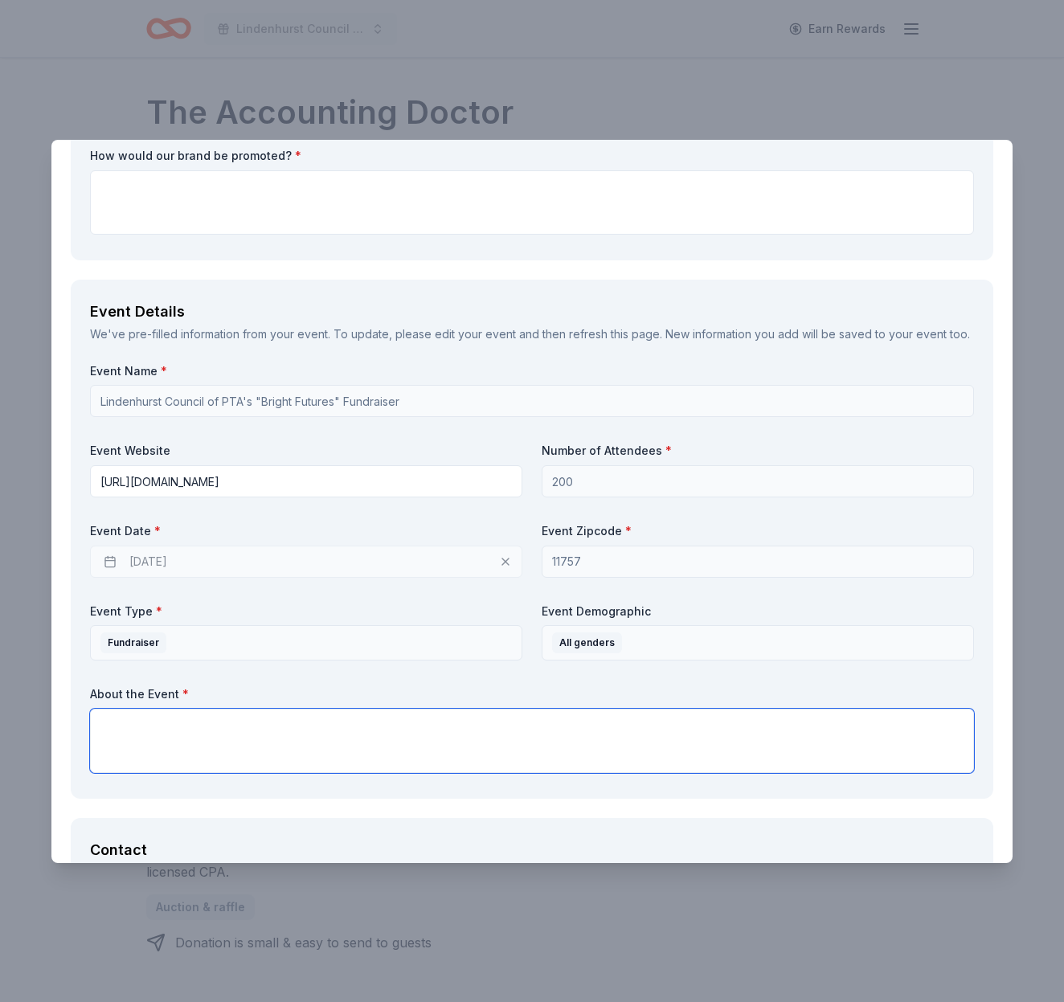
click at [215, 726] on textarea at bounding box center [532, 741] width 884 height 64
type textarea "We are hosting our 2nd Annual Bright Futures Fundraiser at [STREET_ADDRESS][PER…"
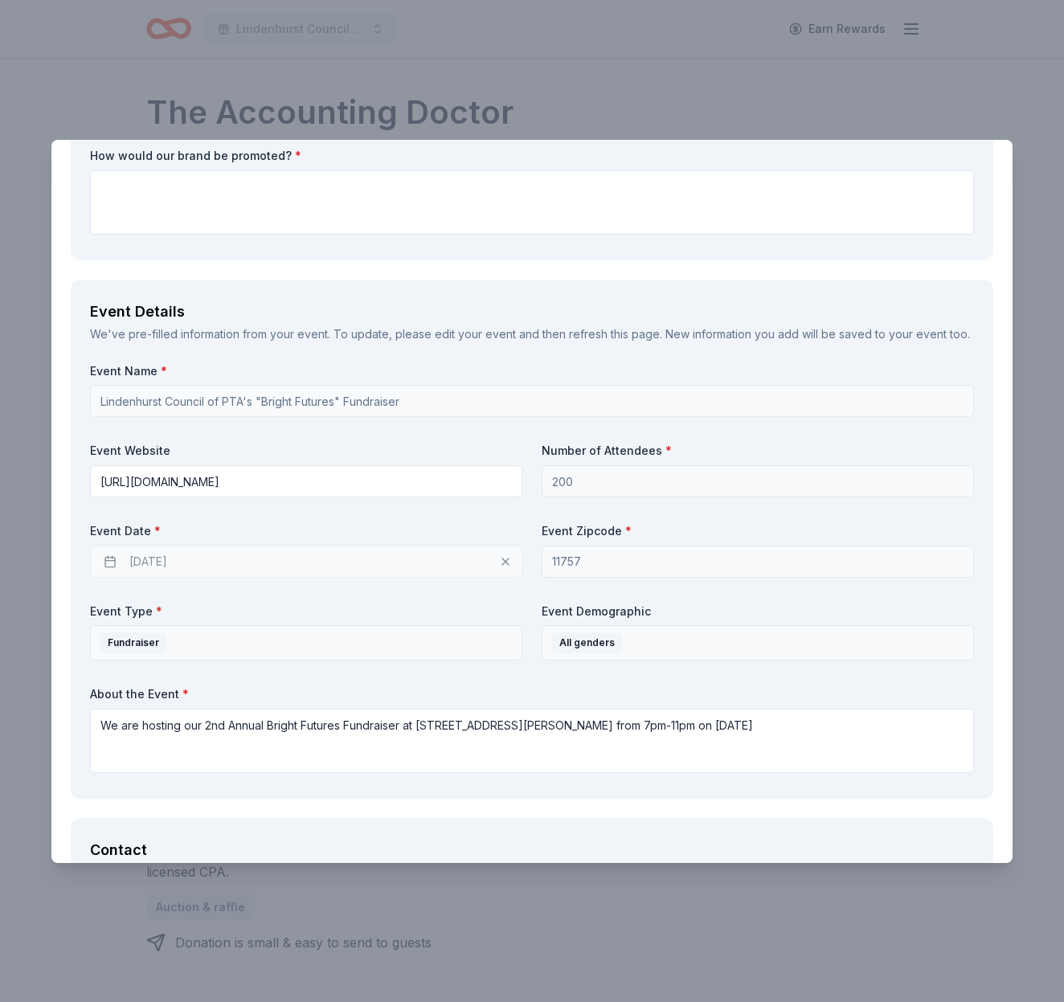
click at [506, 557] on div "01/29/2026" at bounding box center [306, 562] width 432 height 32
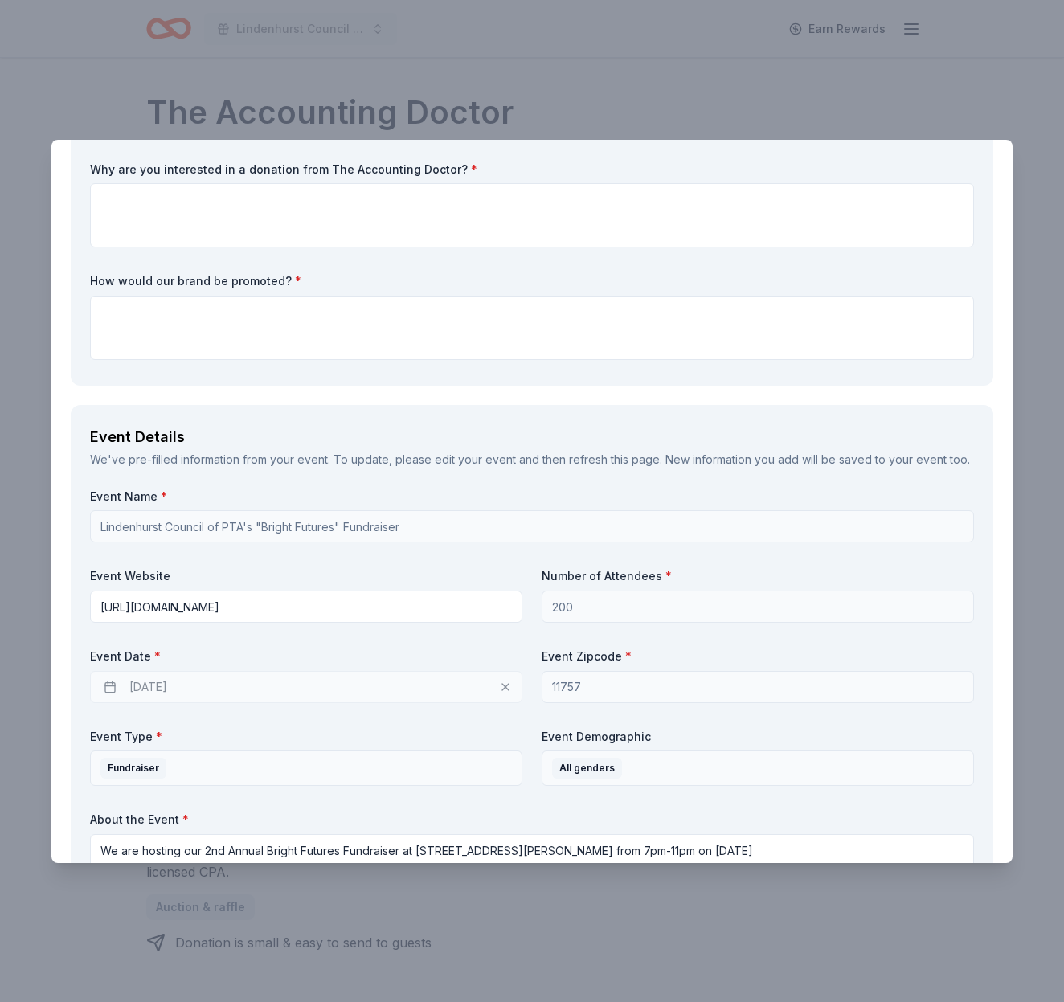
scroll to position [196, 0]
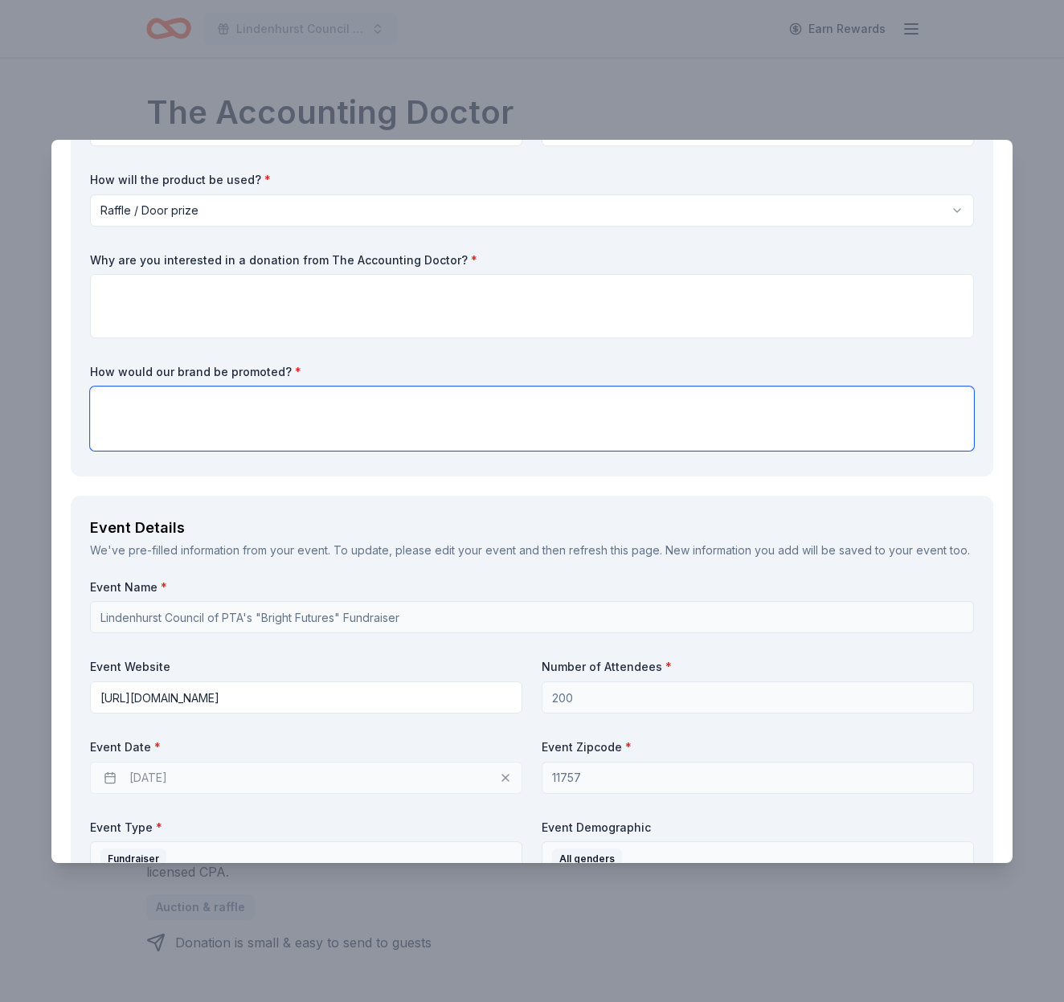
click at [291, 431] on textarea at bounding box center [532, 418] width 884 height 64
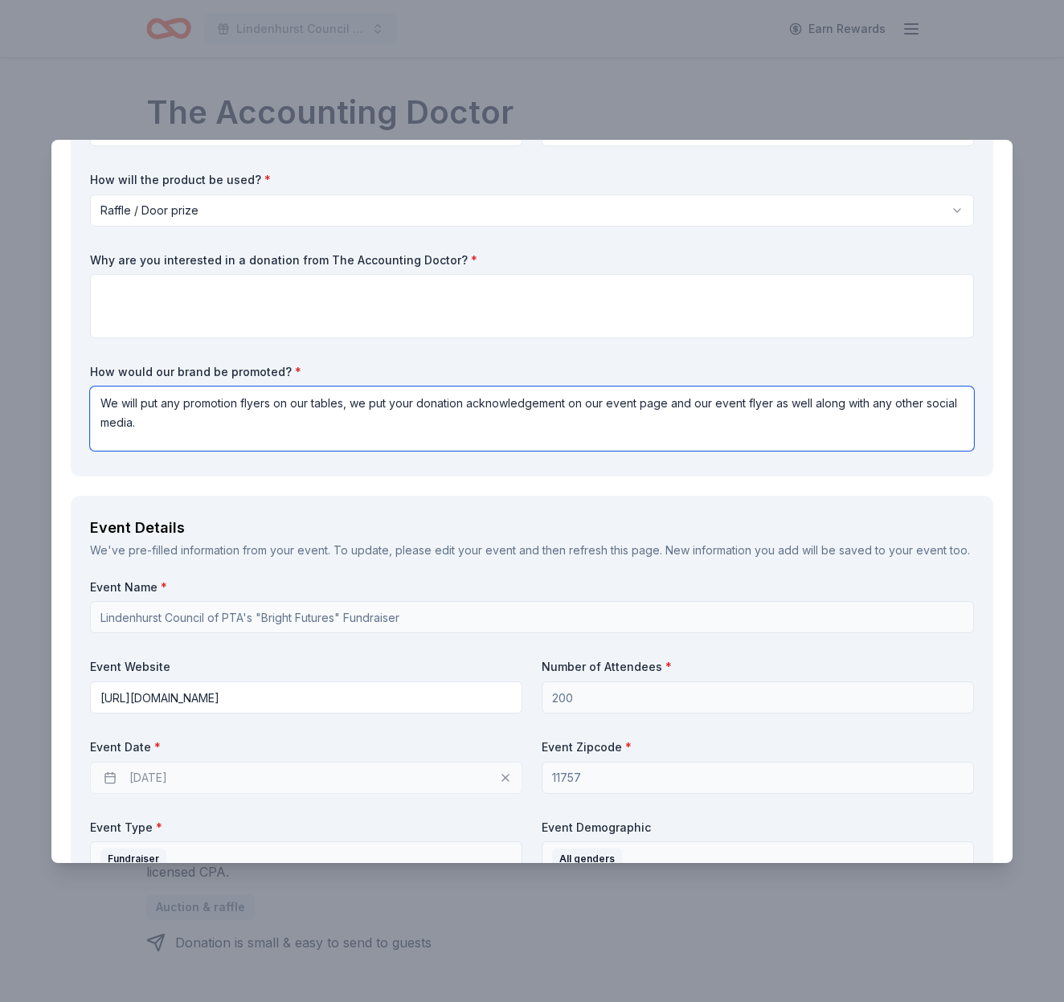
type textarea "We will put any promotion flyers on our tables, we put your donation acknowledg…"
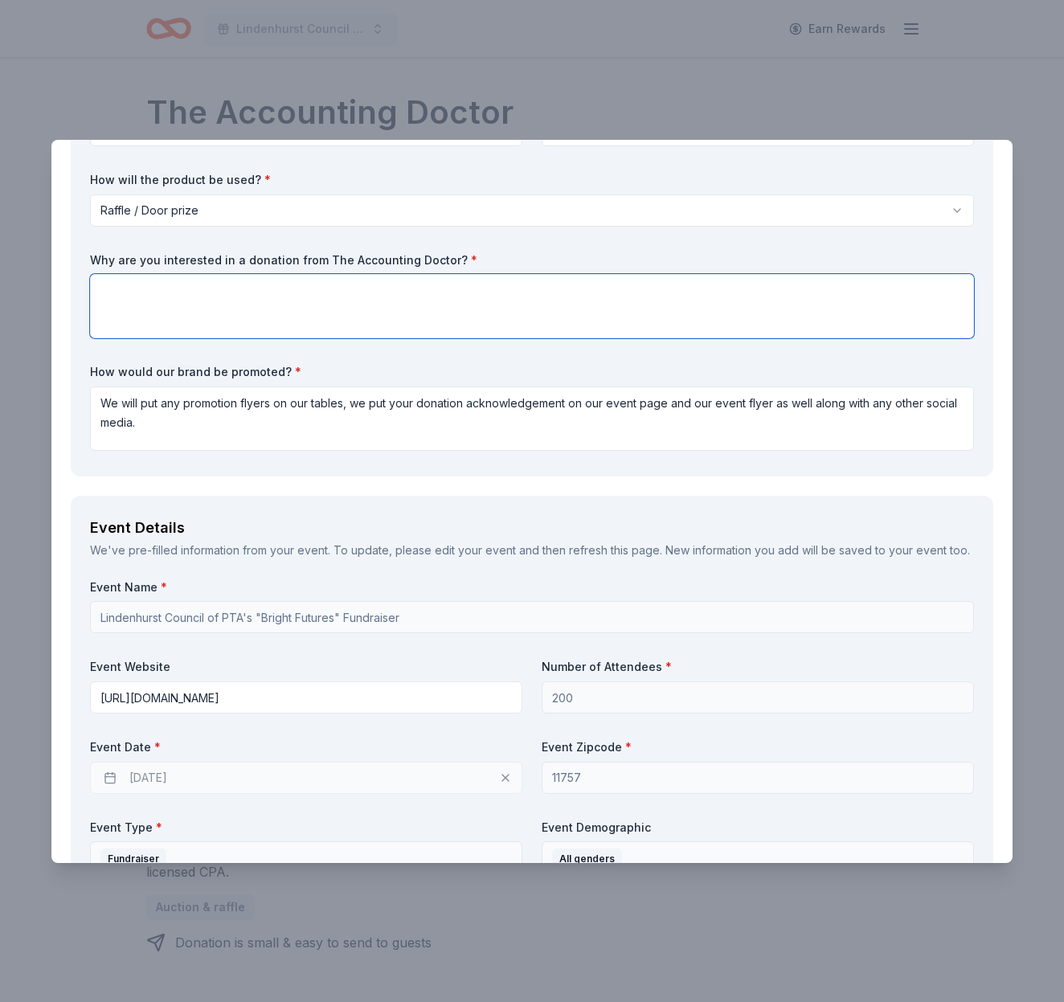
click at [267, 292] on textarea at bounding box center [532, 306] width 884 height 64
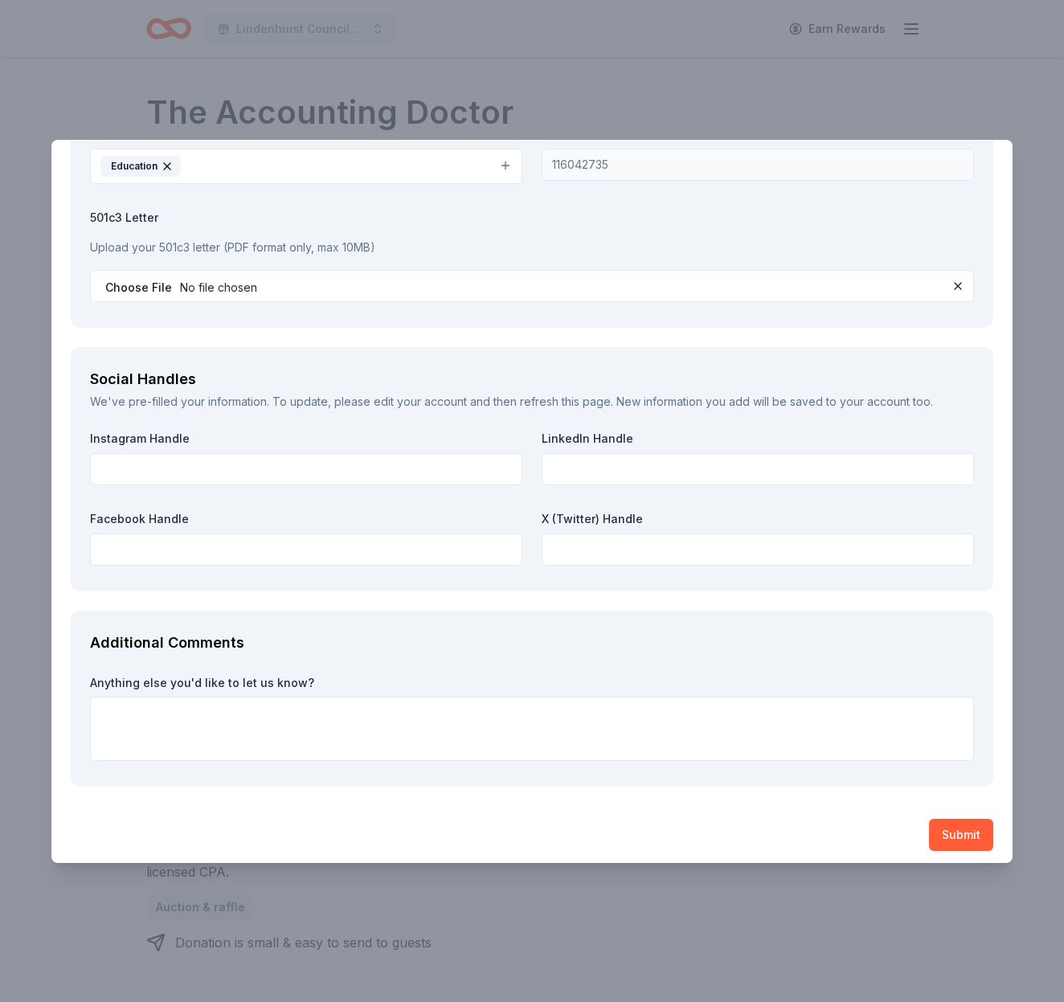
scroll to position [1642, 0]
type textarea "We are looking for new things for people to enjoy as well as help out businesse…"
click at [969, 825] on button "Submit" at bounding box center [961, 836] width 64 height 32
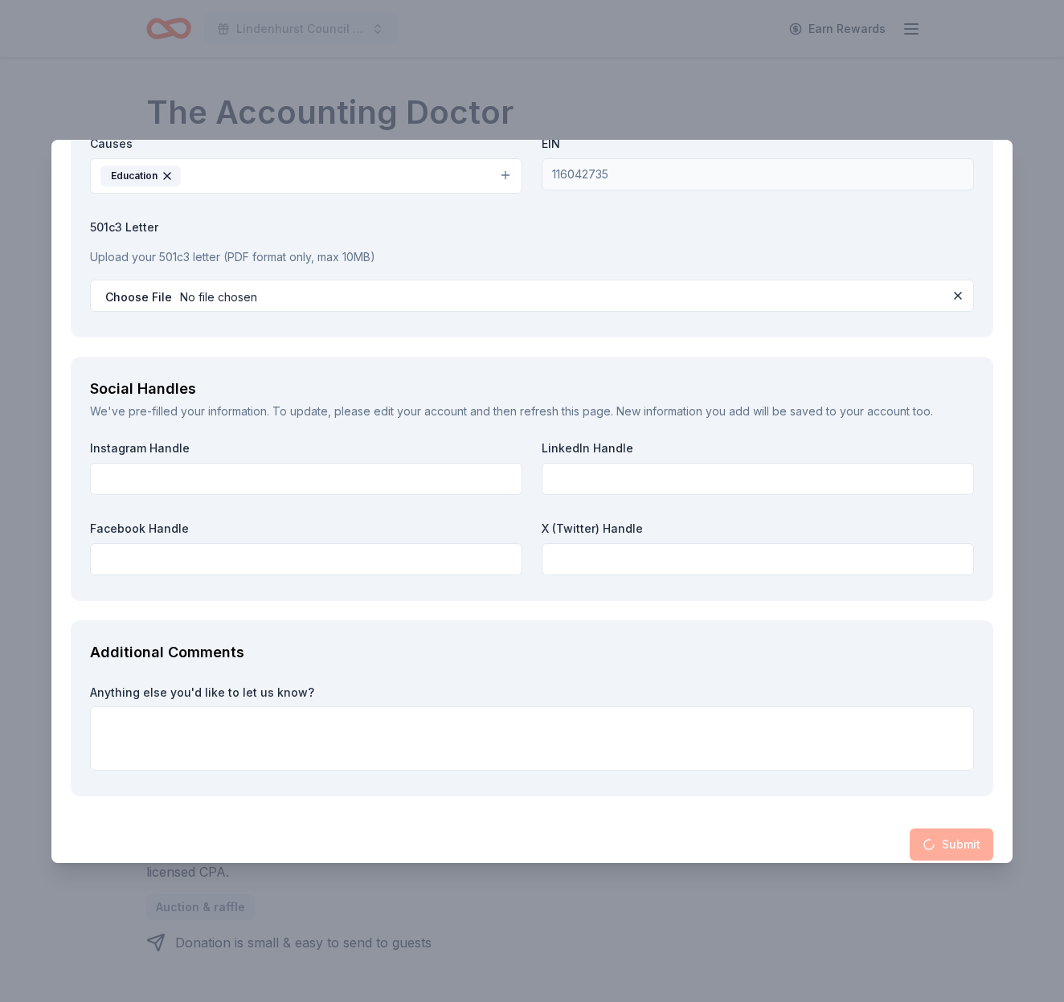
scroll to position [1630, 0]
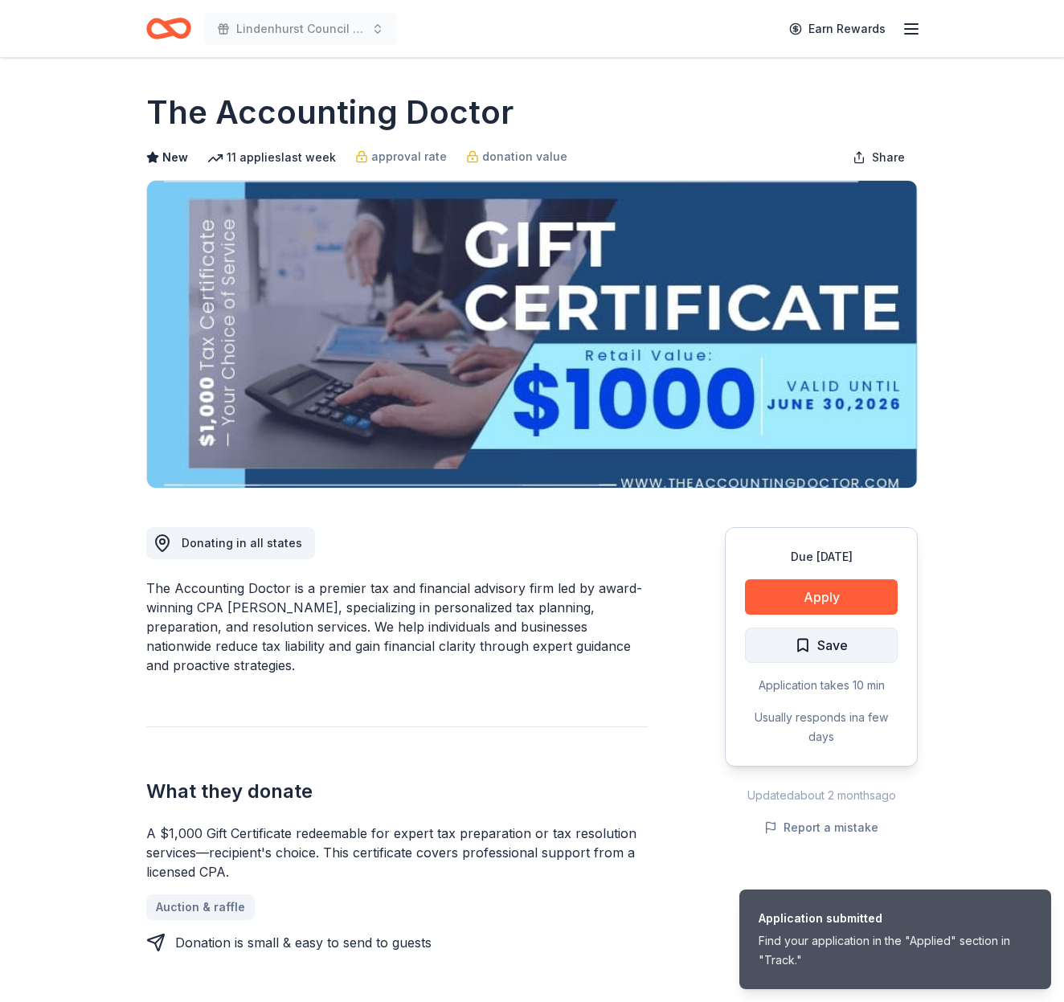
click at [805, 646] on span "Save" at bounding box center [821, 645] width 53 height 21
click at [804, 647] on span "Save" at bounding box center [821, 645] width 53 height 21
click at [824, 644] on span "Save" at bounding box center [832, 645] width 31 height 21
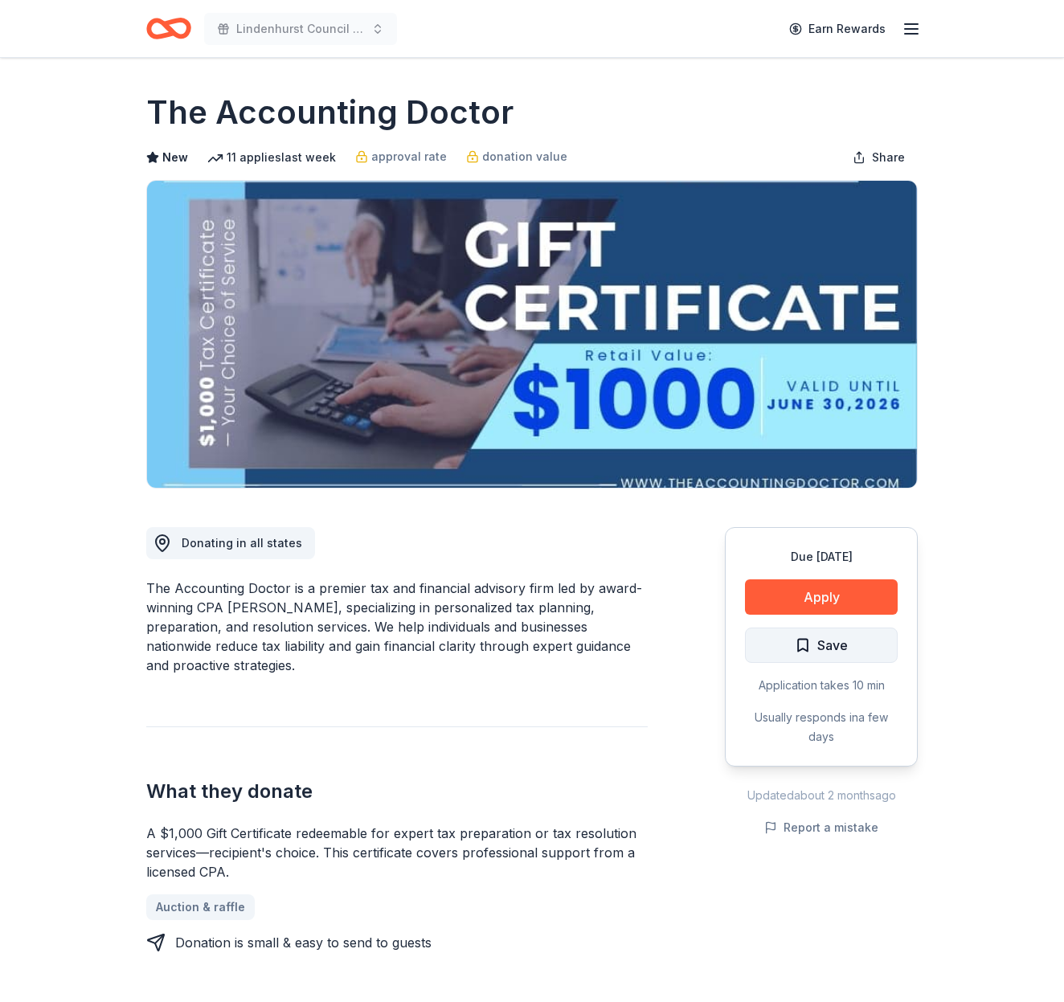
click at [846, 648] on span "Save" at bounding box center [832, 645] width 31 height 21
click at [768, 642] on button "Save" at bounding box center [821, 645] width 153 height 35
click at [764, 641] on button "Save" at bounding box center [821, 645] width 153 height 35
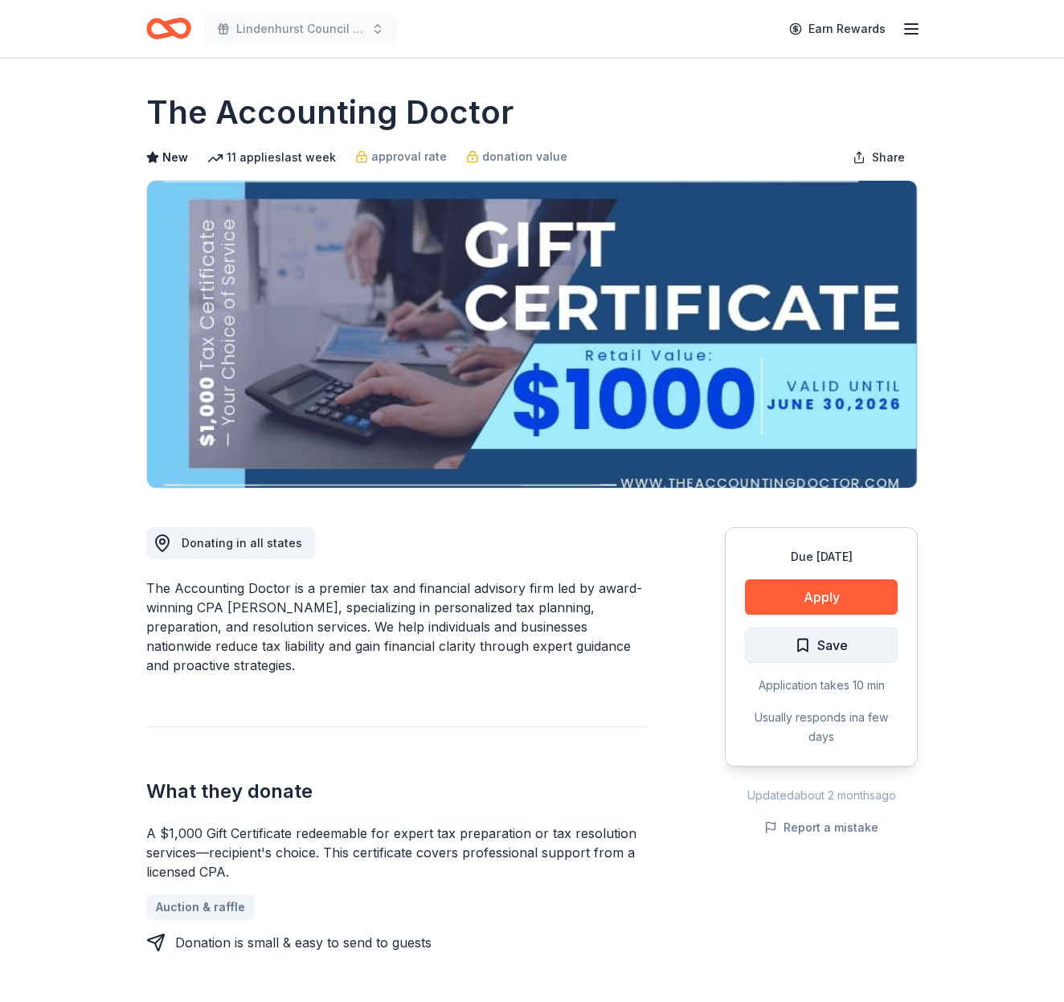
click at [764, 641] on button "Save" at bounding box center [821, 645] width 153 height 35
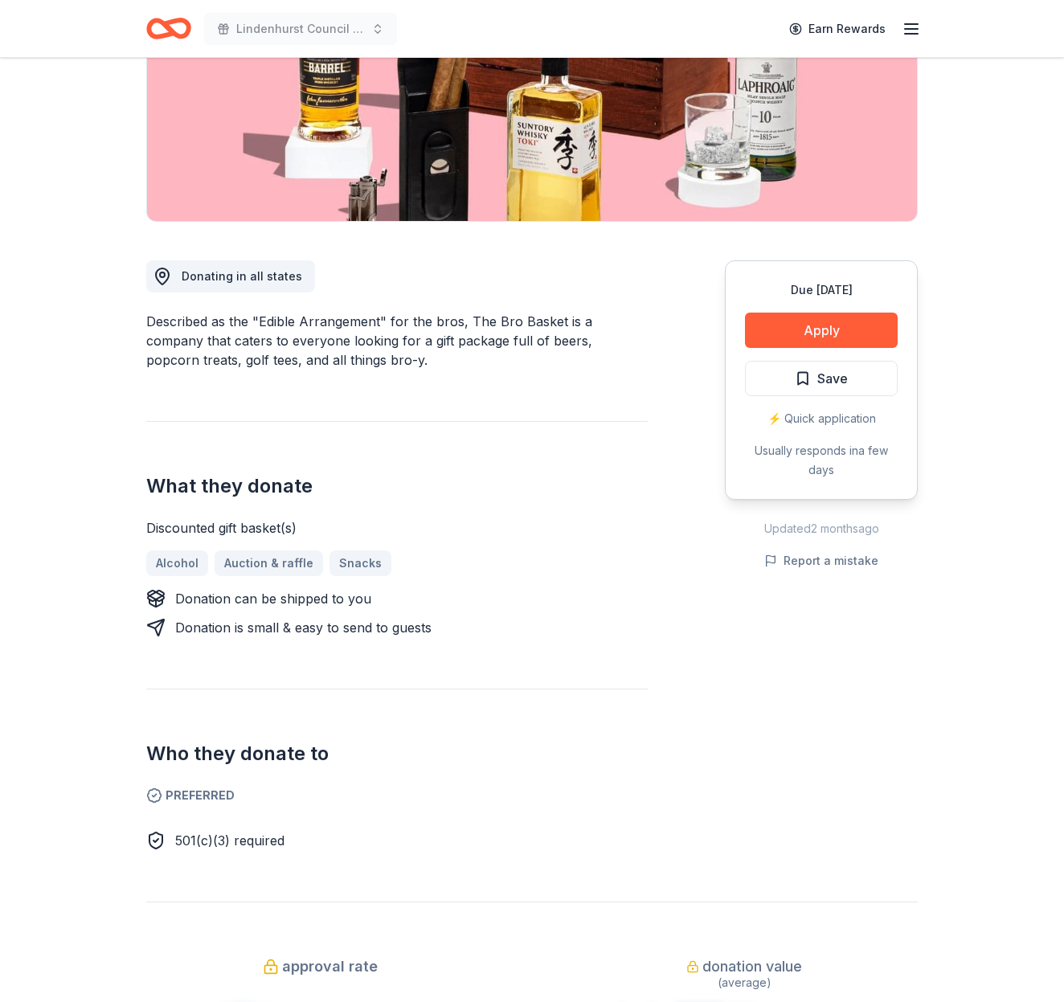
scroll to position [243, 0]
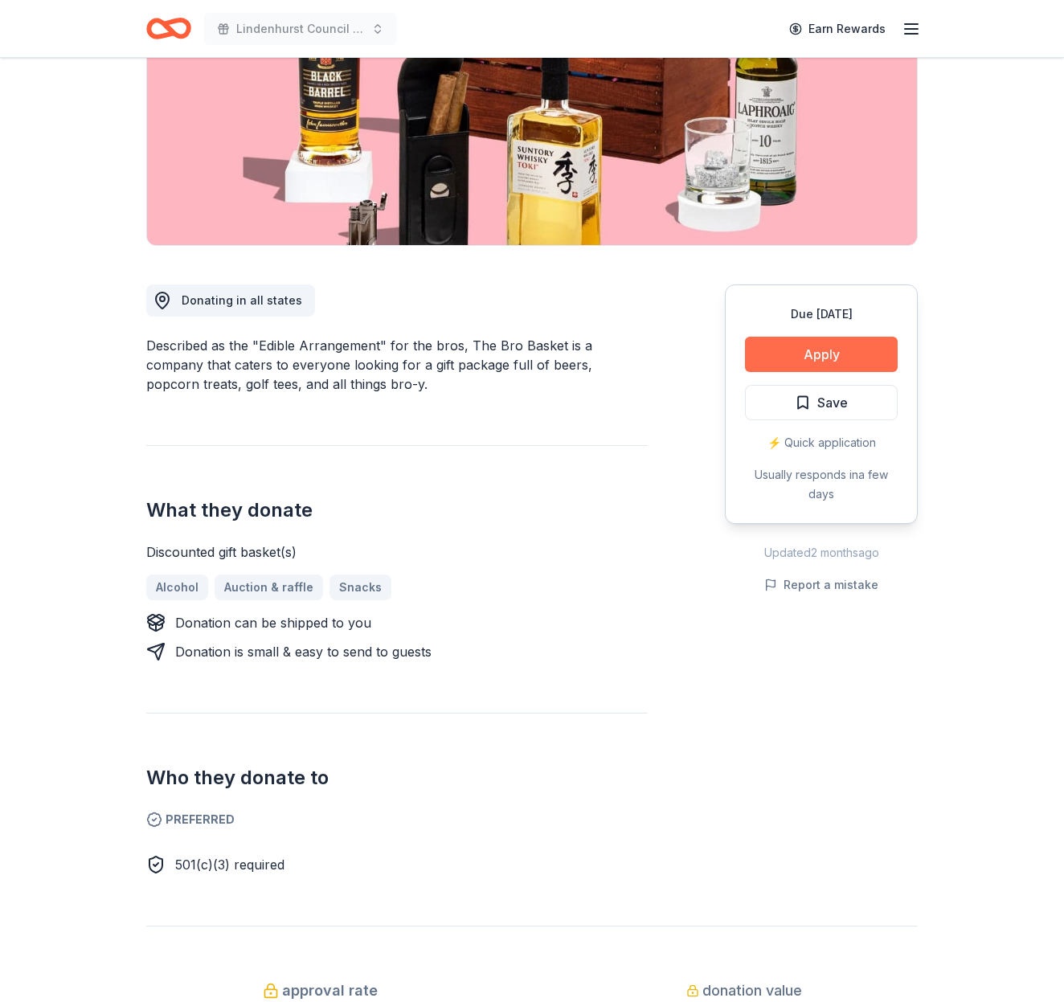
click at [819, 347] on button "Apply" at bounding box center [821, 354] width 153 height 35
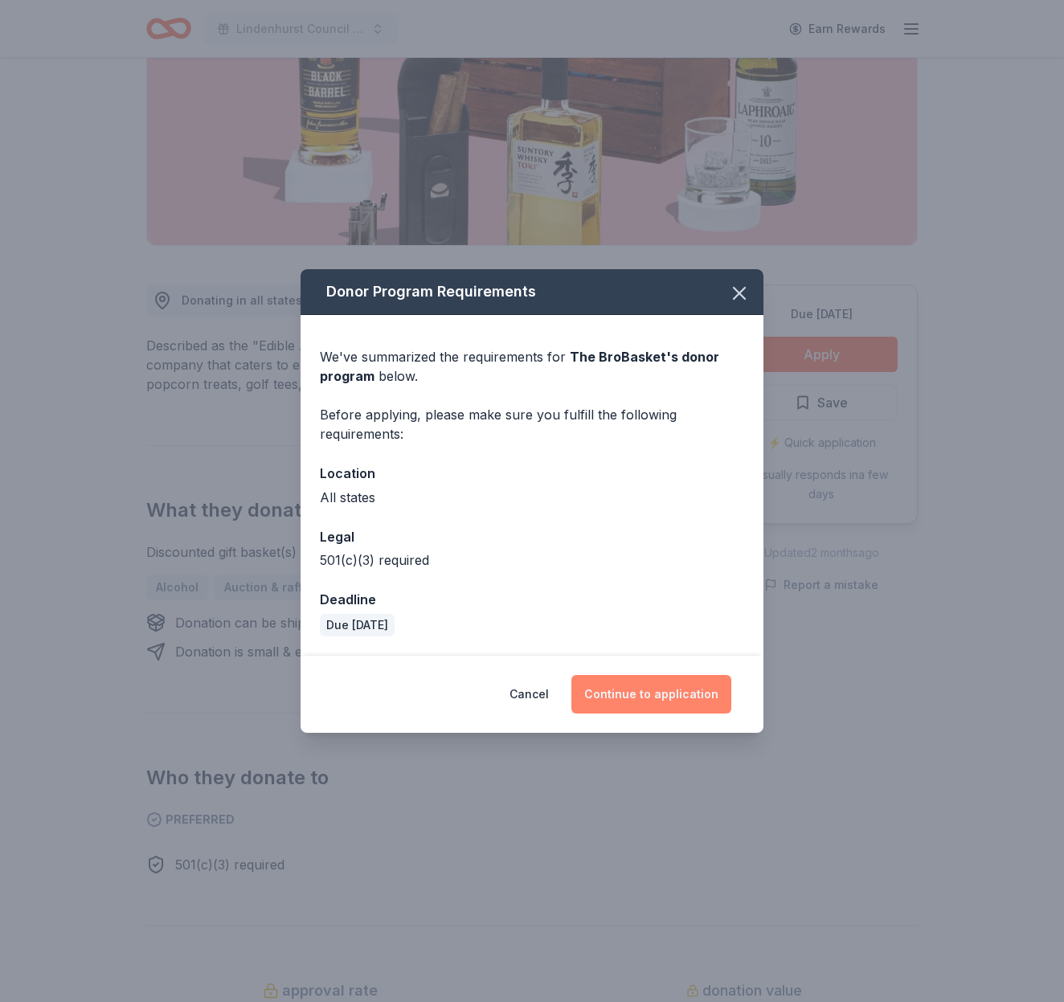
click at [681, 677] on button "Continue to application" at bounding box center [651, 694] width 160 height 39
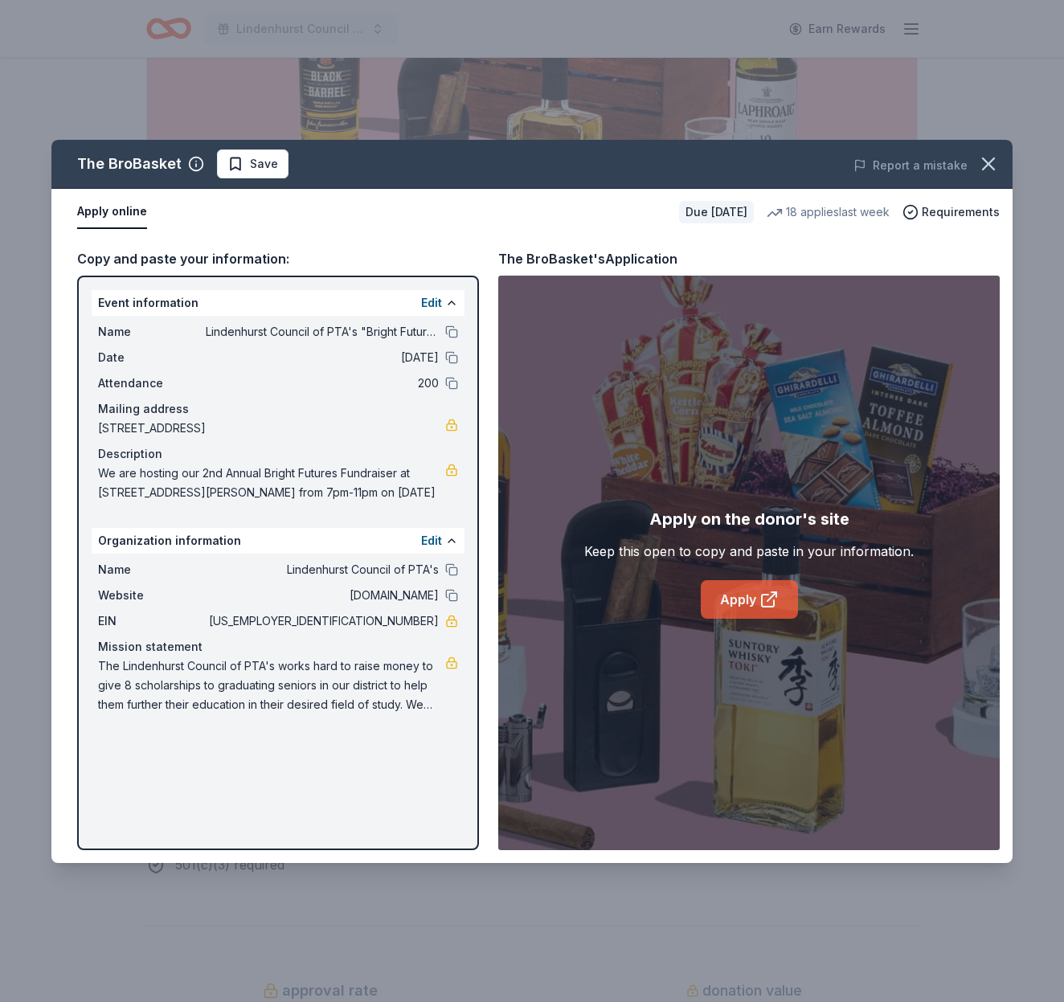
click at [748, 598] on link "Apply" at bounding box center [749, 599] width 97 height 39
click at [996, 158] on icon "button" at bounding box center [988, 164] width 22 height 22
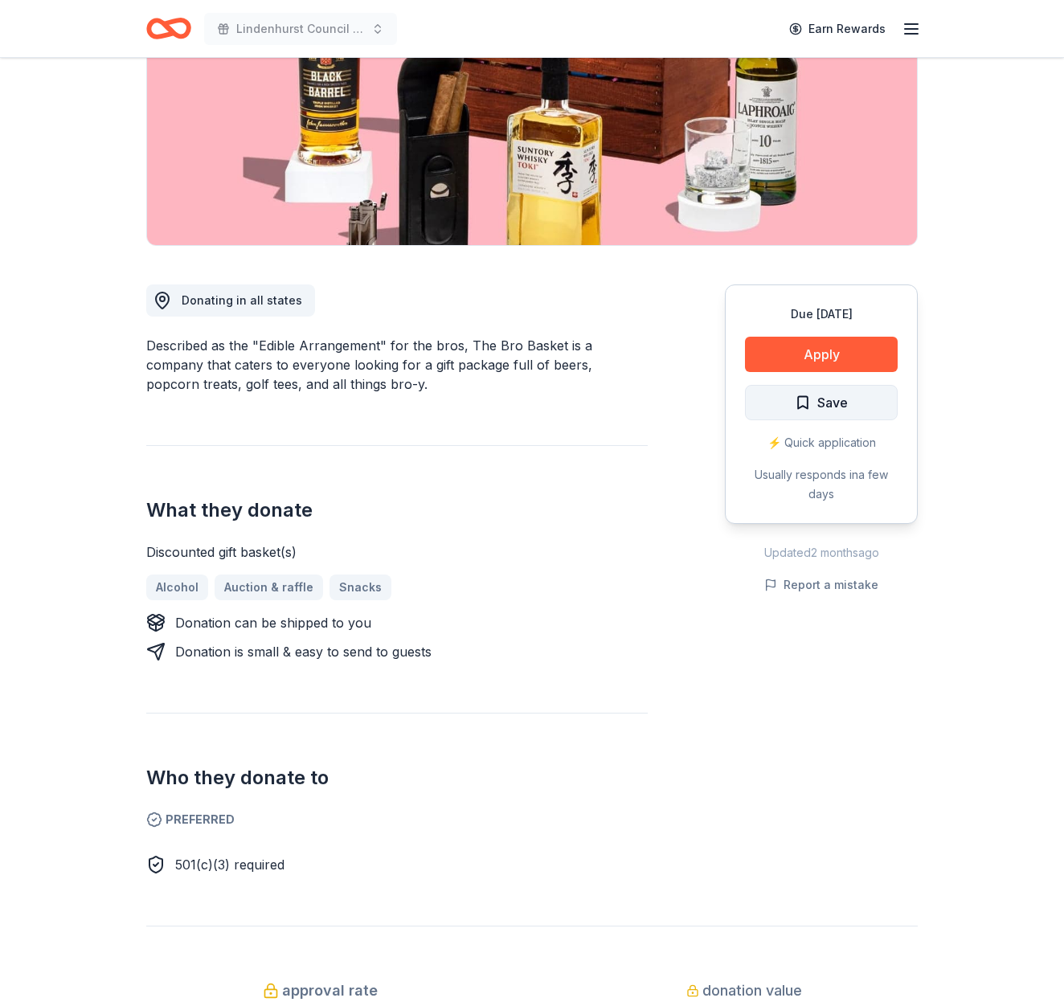
click at [828, 398] on span "Save" at bounding box center [832, 402] width 31 height 21
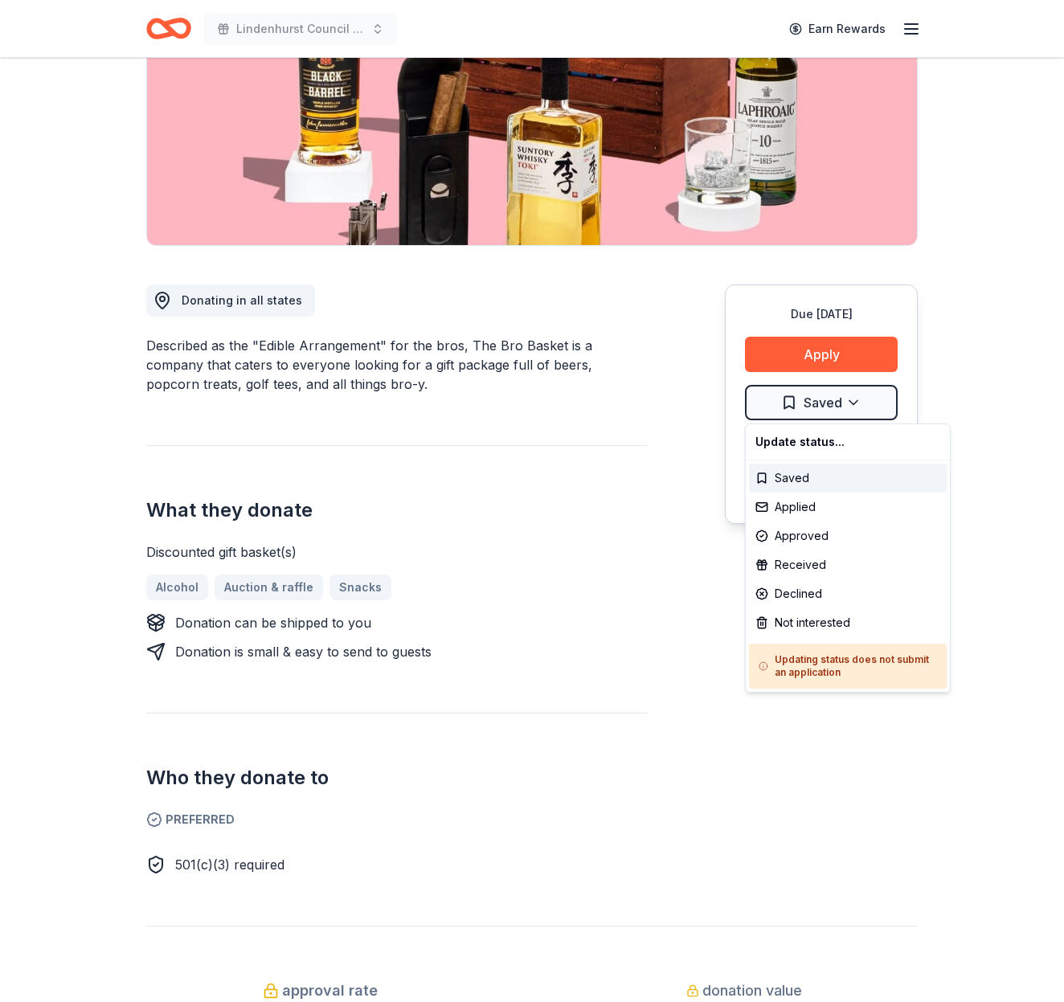
click at [828, 398] on html "Lindenhurst Council of PTA's "Bright Futures" Fundraiser Earn Rewards Due in 15…" at bounding box center [532, 258] width 1064 height 1002
click at [827, 501] on div "Applied" at bounding box center [848, 507] width 198 height 29
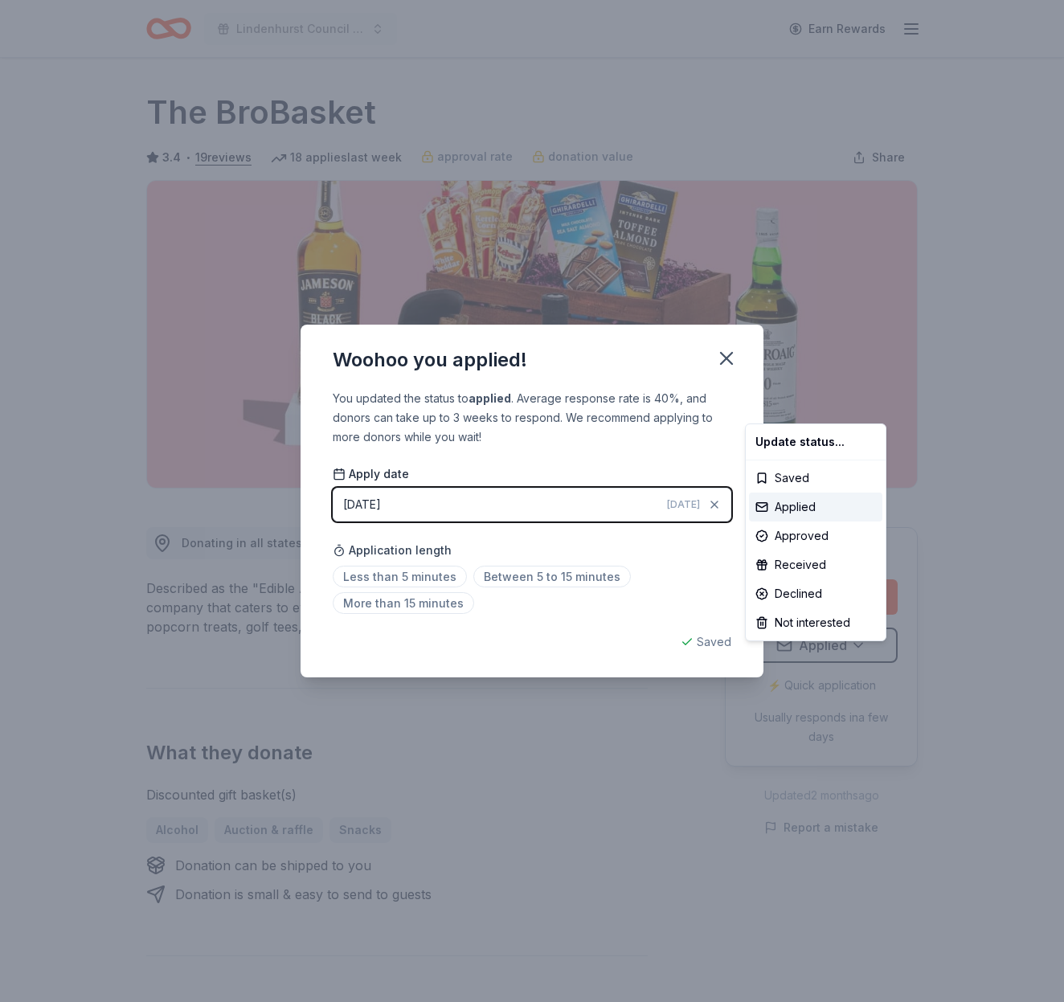
click at [733, 359] on html "Lindenhurst Council of PTA's "Bright Futures" Fundraiser Earn Rewards Due in 15…" at bounding box center [532, 501] width 1064 height 1002
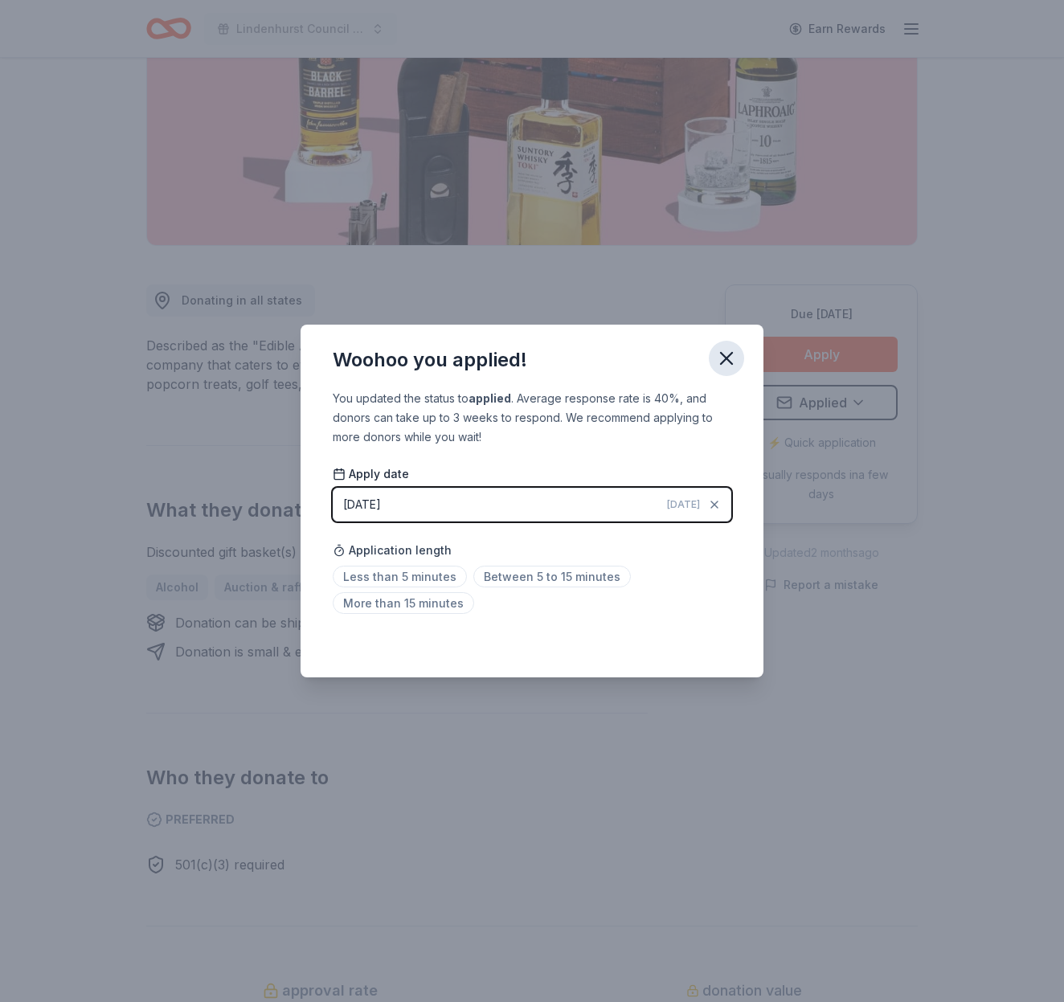
scroll to position [0, 0]
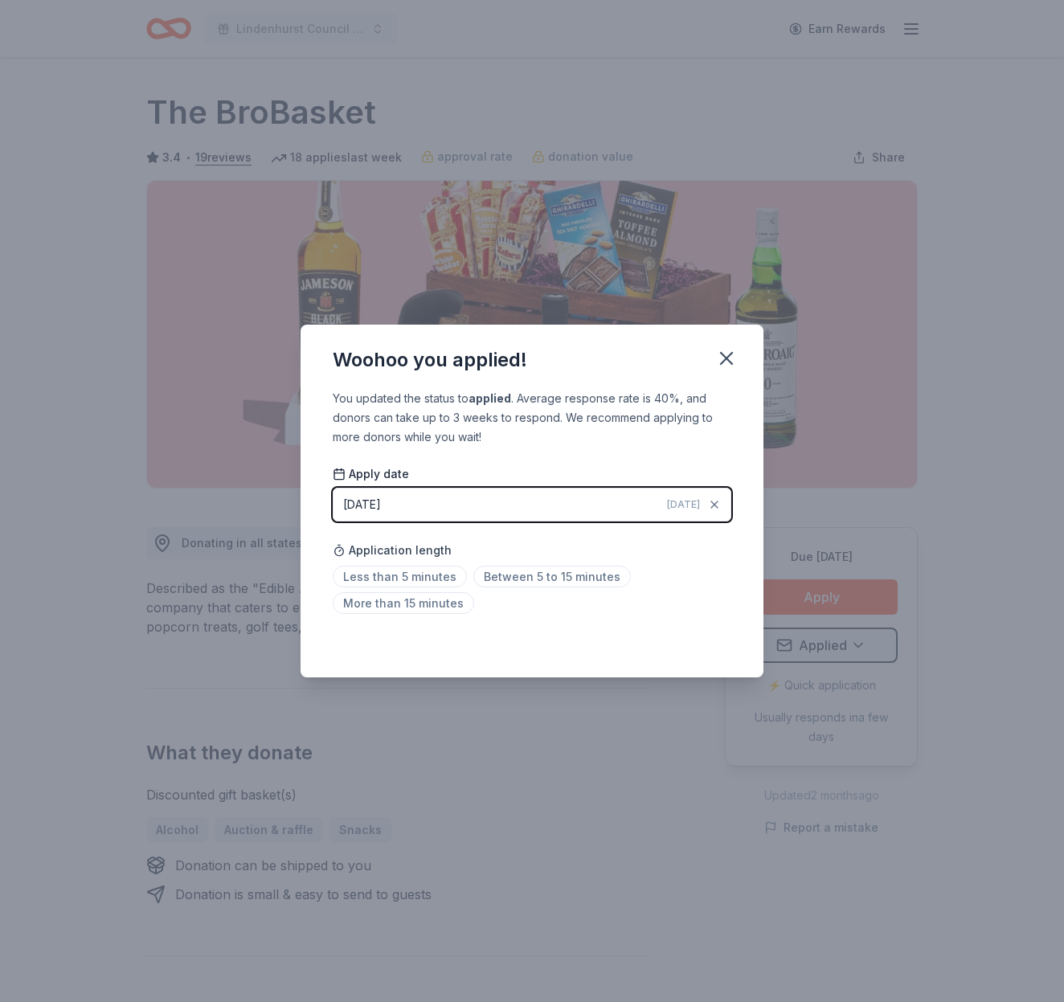
drag, startPoint x: 733, startPoint y: 351, endPoint x: 731, endPoint y: 311, distance: 40.2
click at [733, 350] on icon "button" at bounding box center [726, 358] width 22 height 22
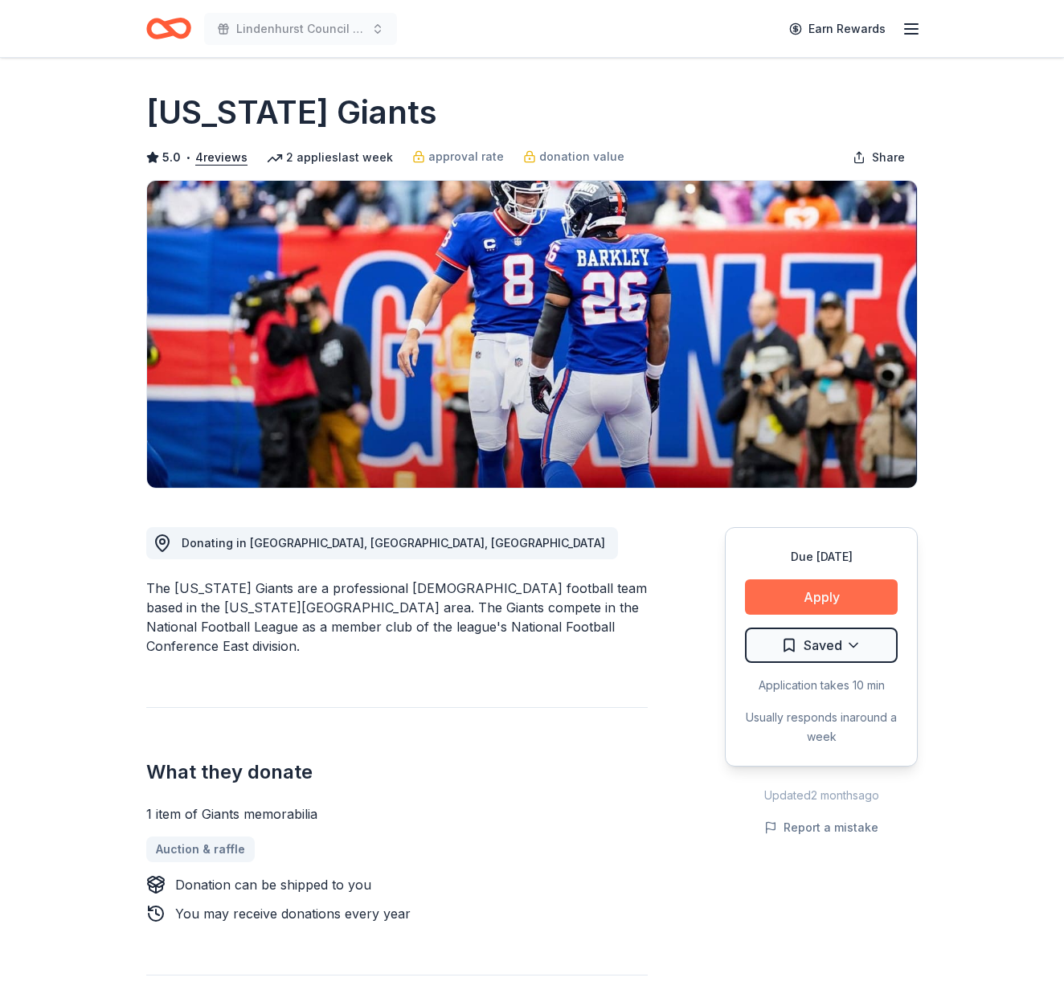
click at [827, 591] on button "Apply" at bounding box center [821, 596] width 153 height 35
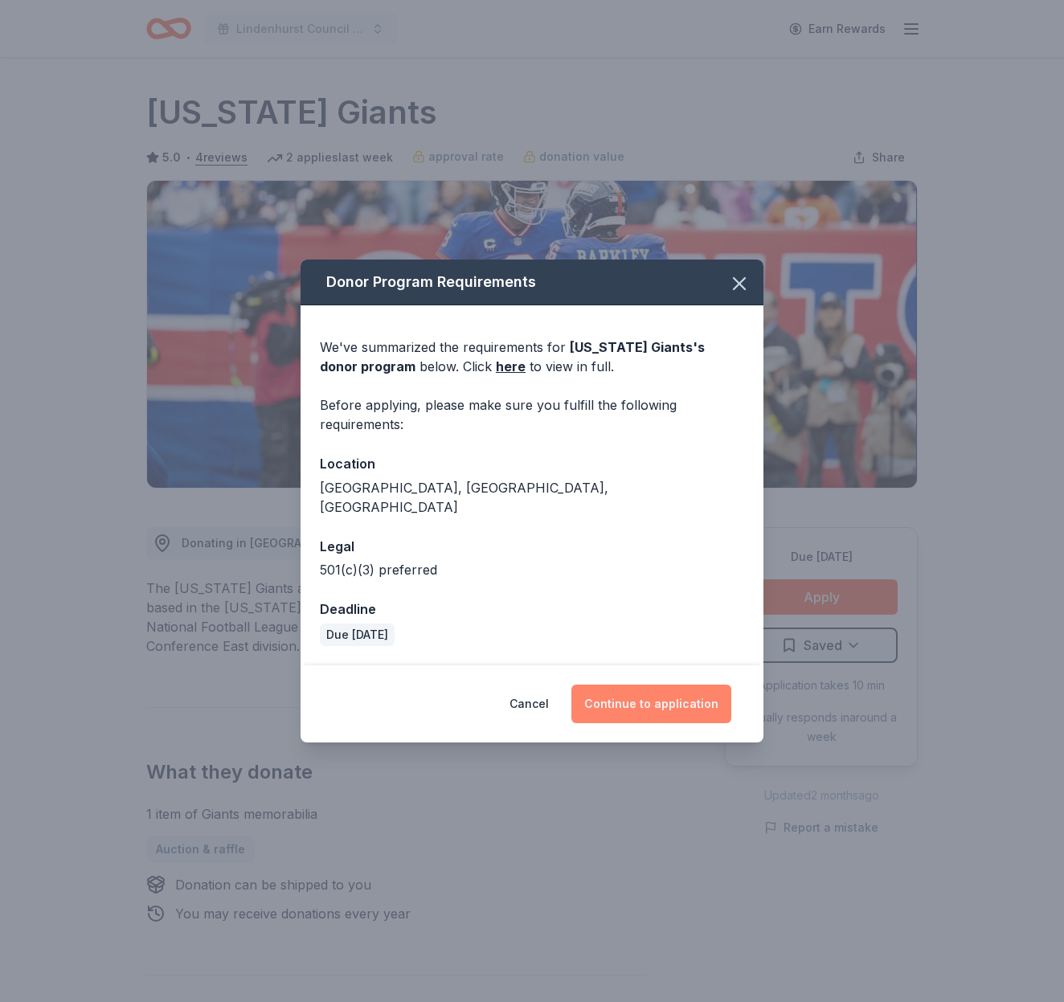
click at [689, 685] on button "Continue to application" at bounding box center [651, 704] width 160 height 39
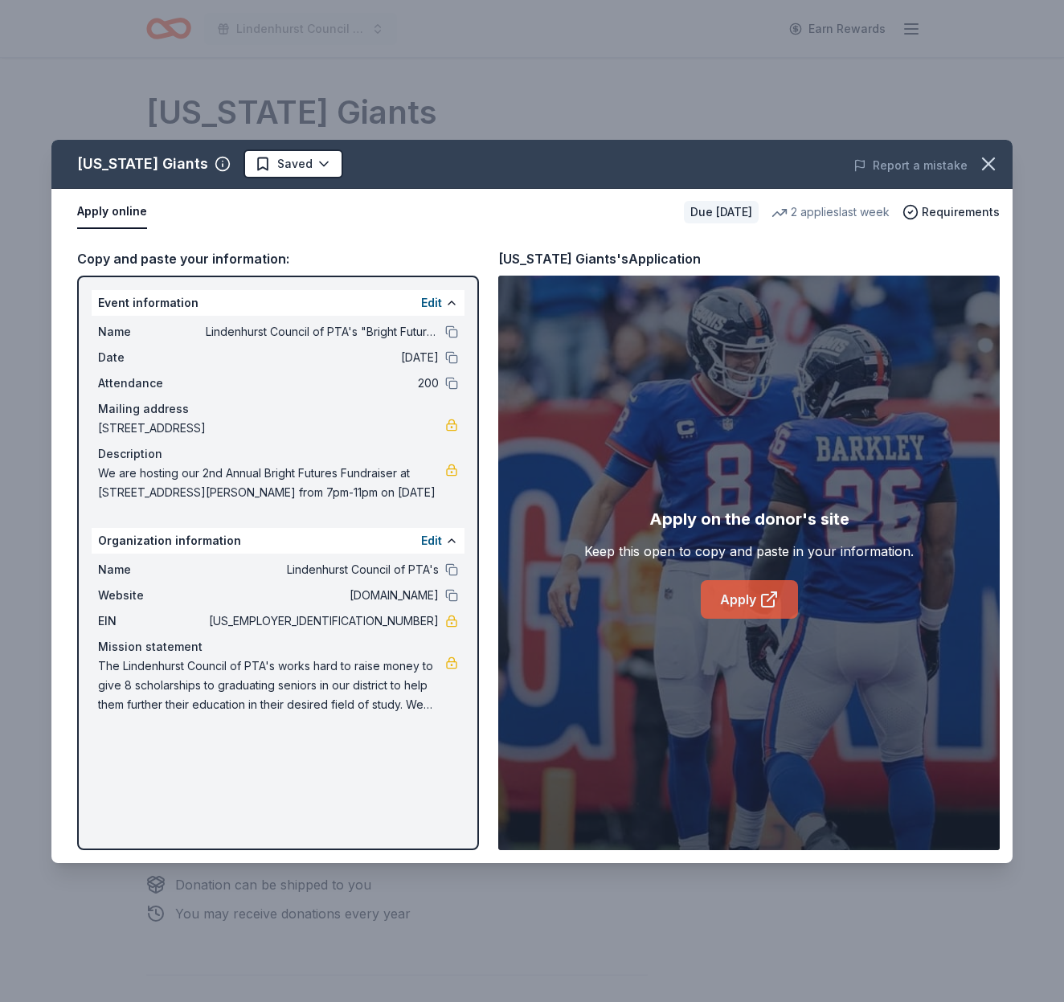
click at [770, 598] on icon at bounding box center [771, 596] width 9 height 9
click at [988, 158] on icon "button" at bounding box center [988, 164] width 22 height 22
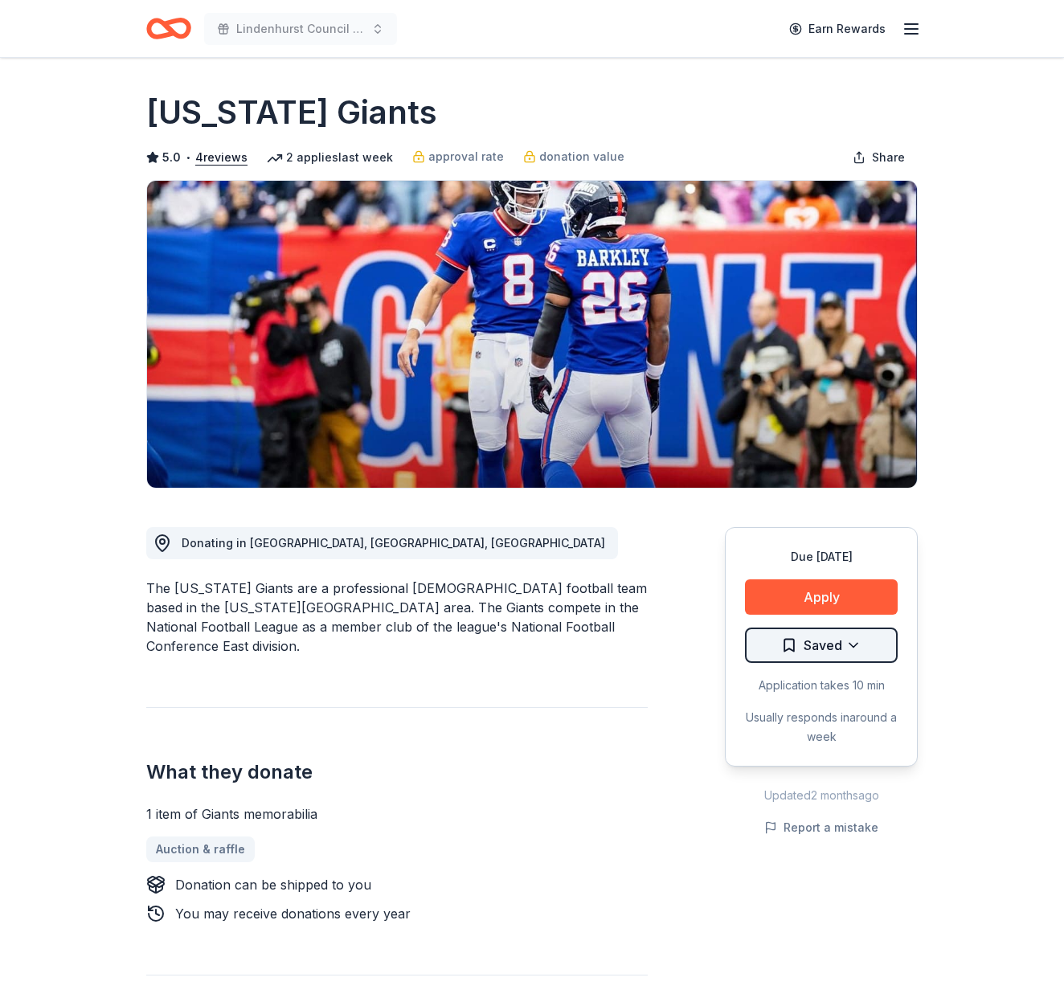
click at [826, 643] on html "Lindenhurst Council of PTA's "Bright Futures" Fundraiser Earn Rewards Due in 11…" at bounding box center [532, 501] width 1064 height 1002
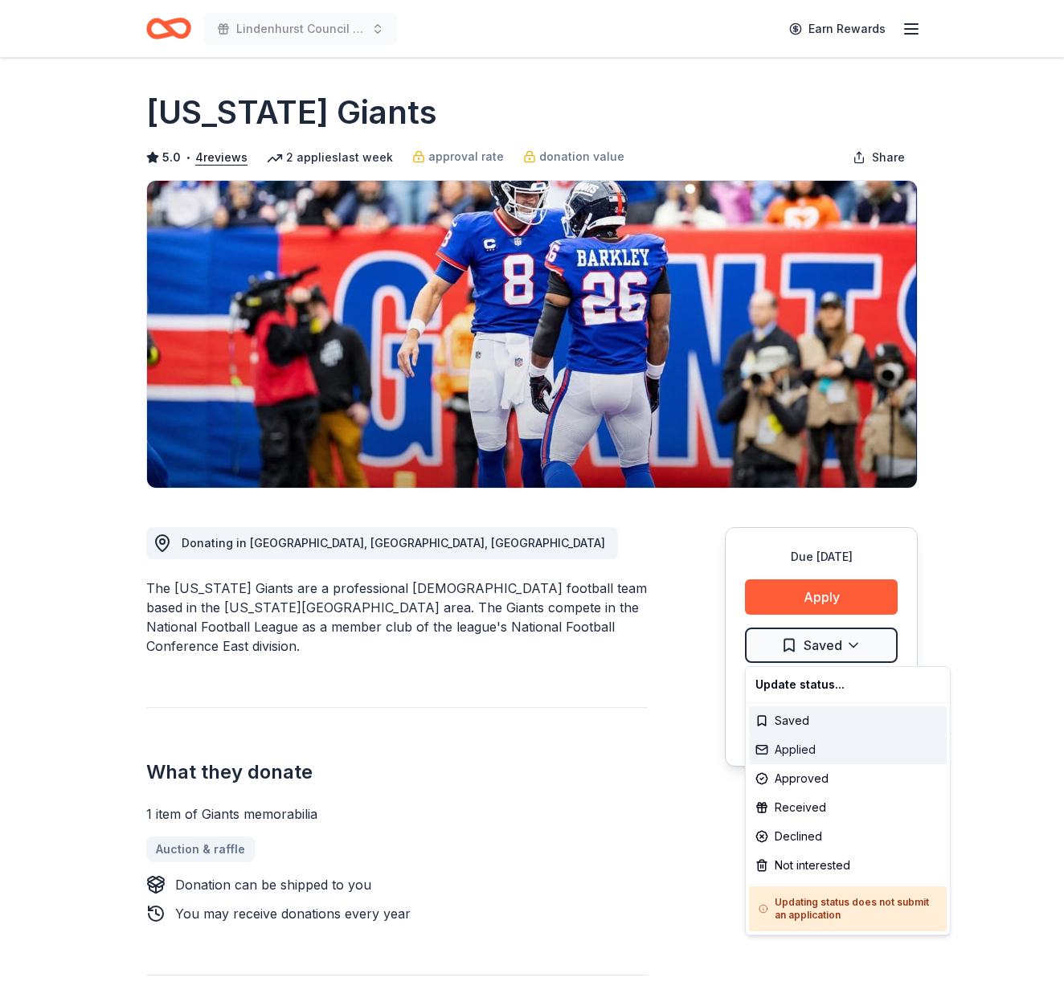
click at [819, 743] on div "Applied" at bounding box center [848, 749] width 198 height 29
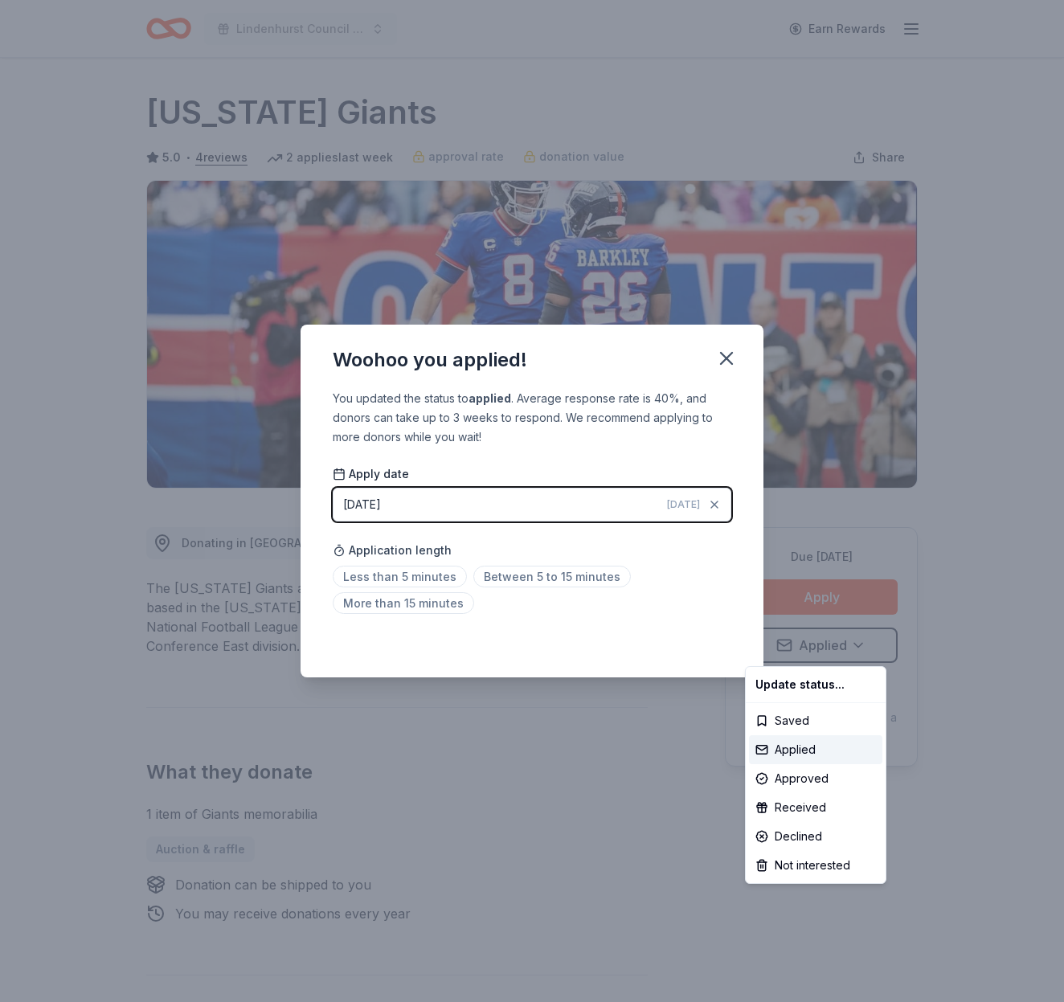
click at [720, 350] on html "Lindenhurst Council of PTA's "Bright Futures" Fundraiser Earn Rewards Due in 11…" at bounding box center [532, 501] width 1064 height 1002
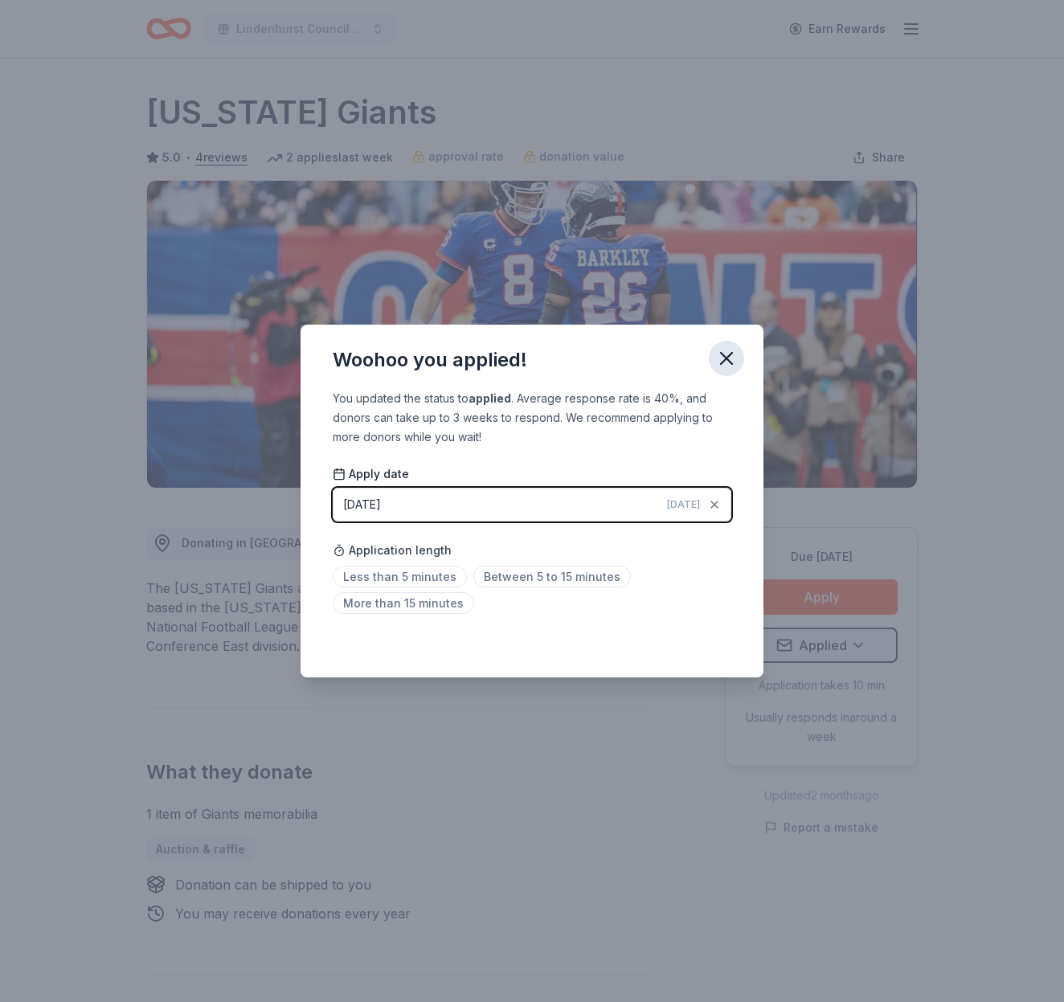
click at [722, 356] on icon "button" at bounding box center [726, 358] width 22 height 22
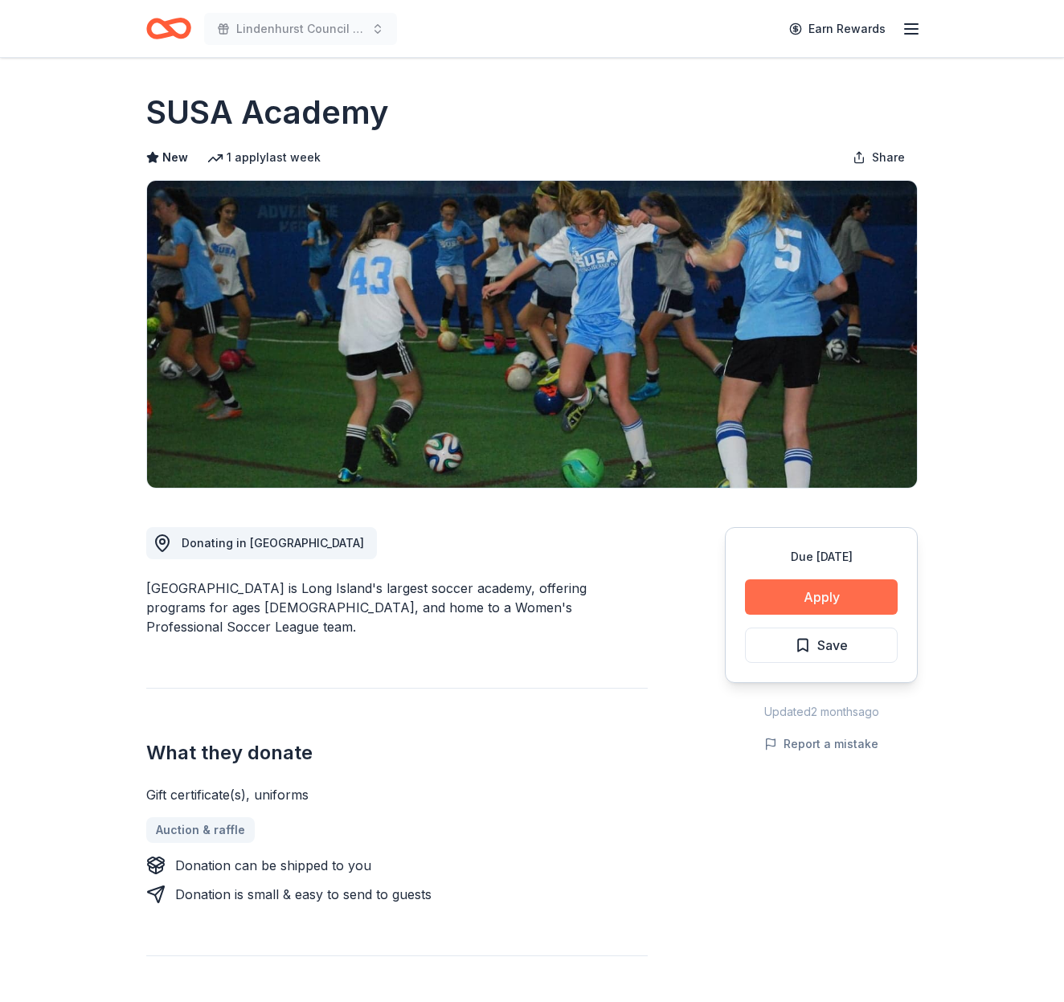
click at [831, 594] on button "Apply" at bounding box center [821, 596] width 153 height 35
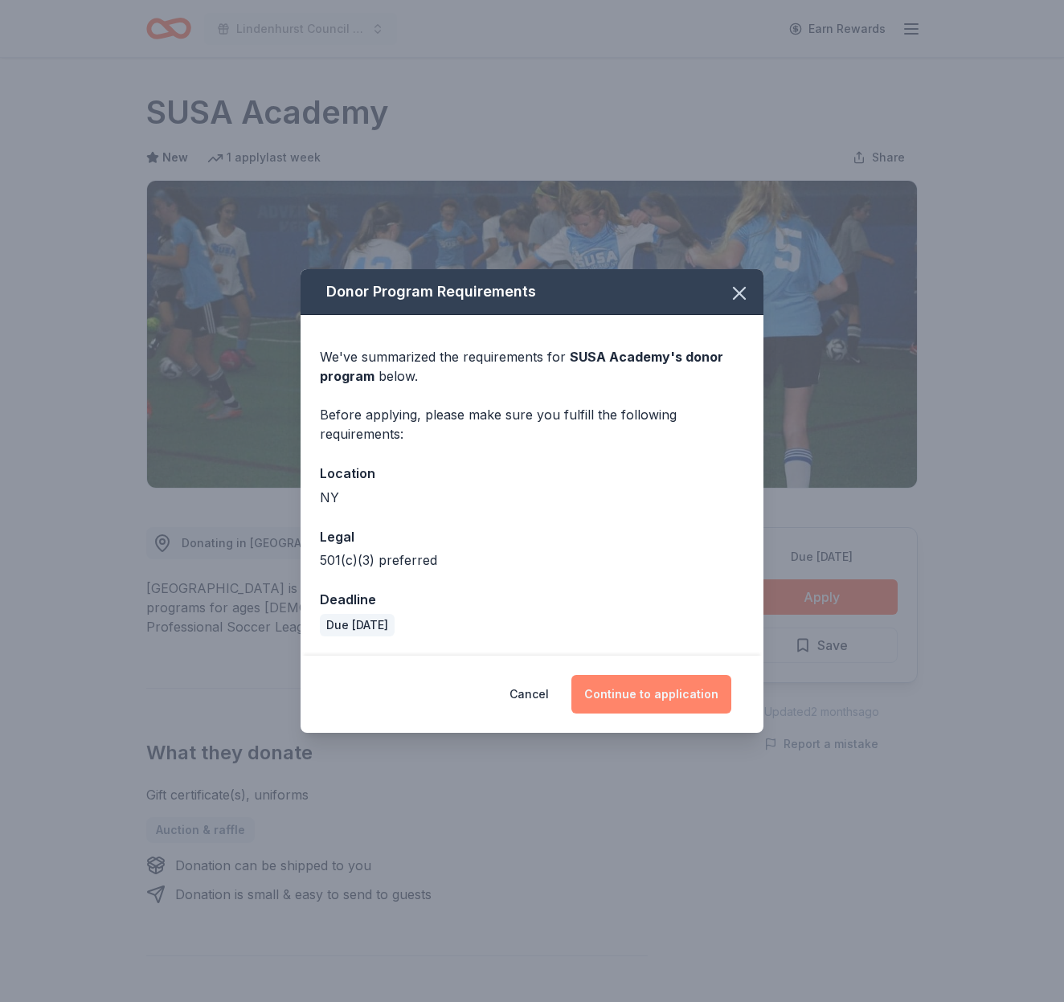
click at [682, 690] on button "Continue to application" at bounding box center [651, 694] width 160 height 39
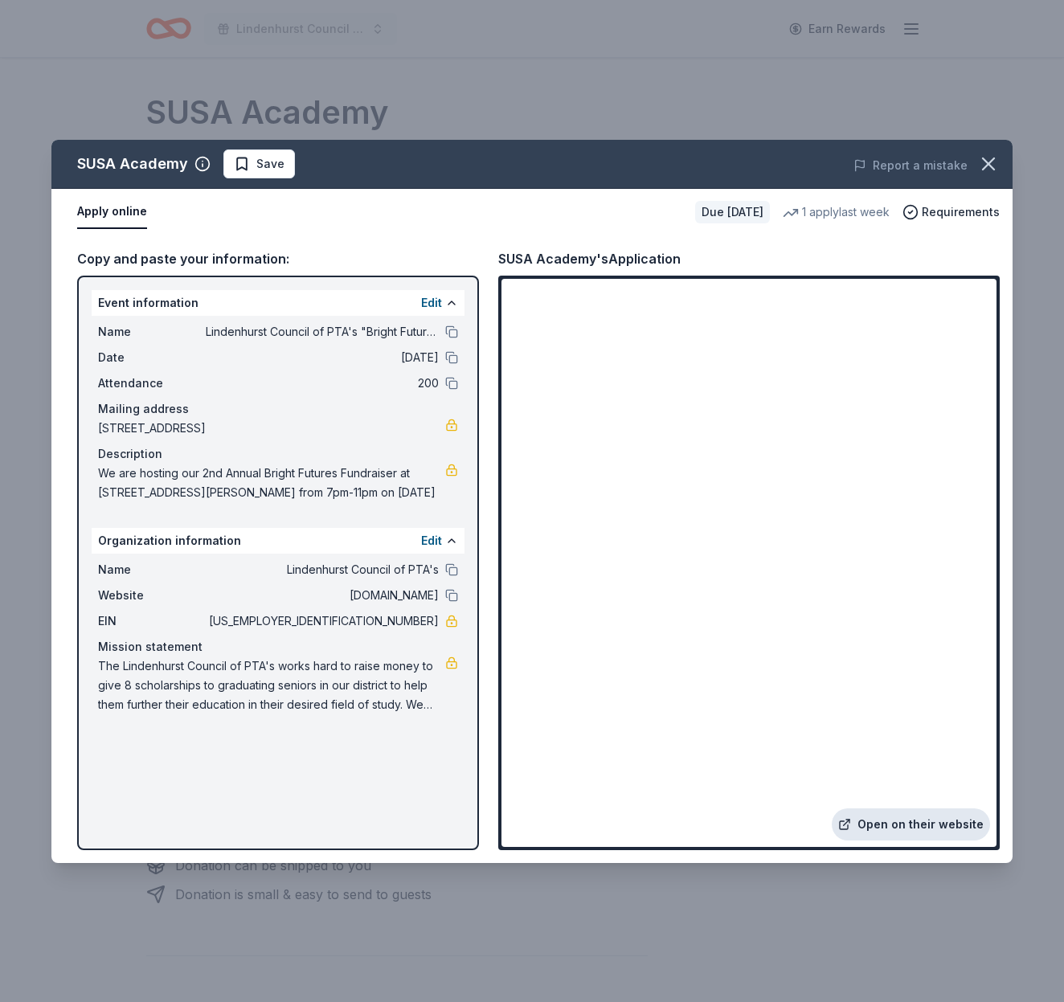
click at [932, 824] on link "Open on their website" at bounding box center [911, 824] width 158 height 32
